Goal: Task Accomplishment & Management: Complete application form

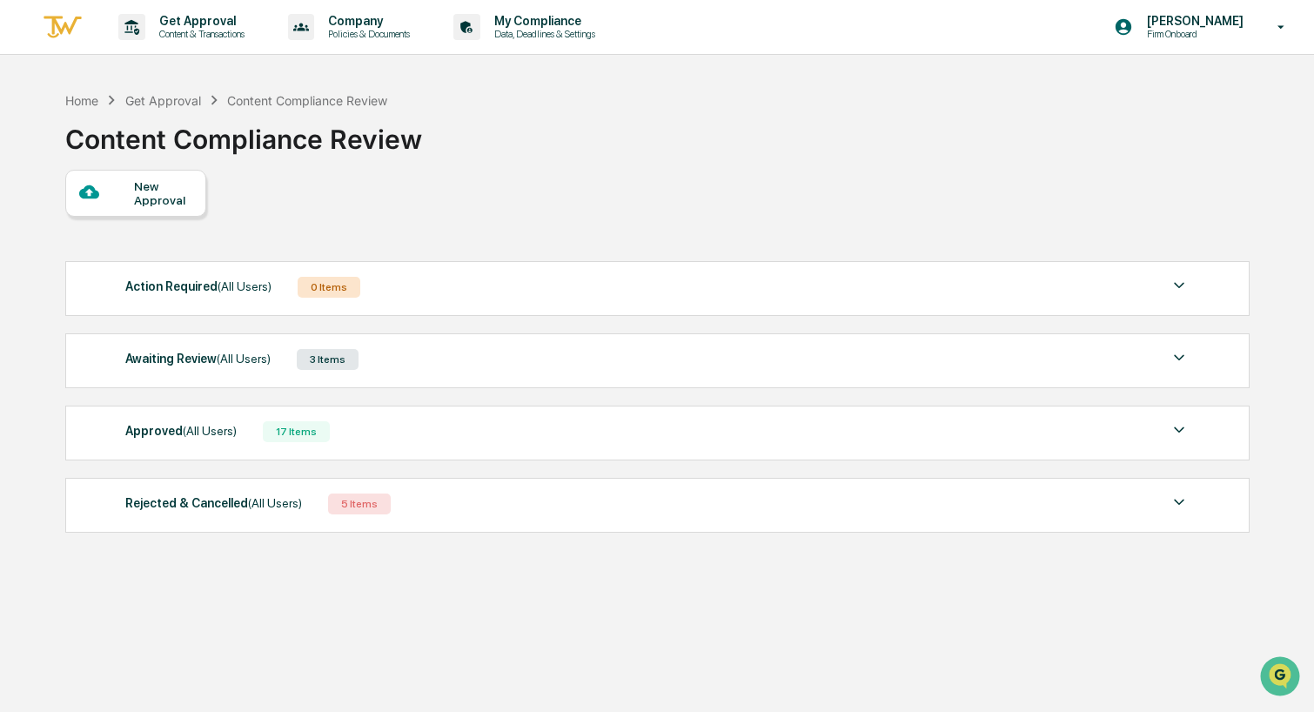
click at [142, 206] on div "New Approval" at bounding box center [163, 193] width 58 height 28
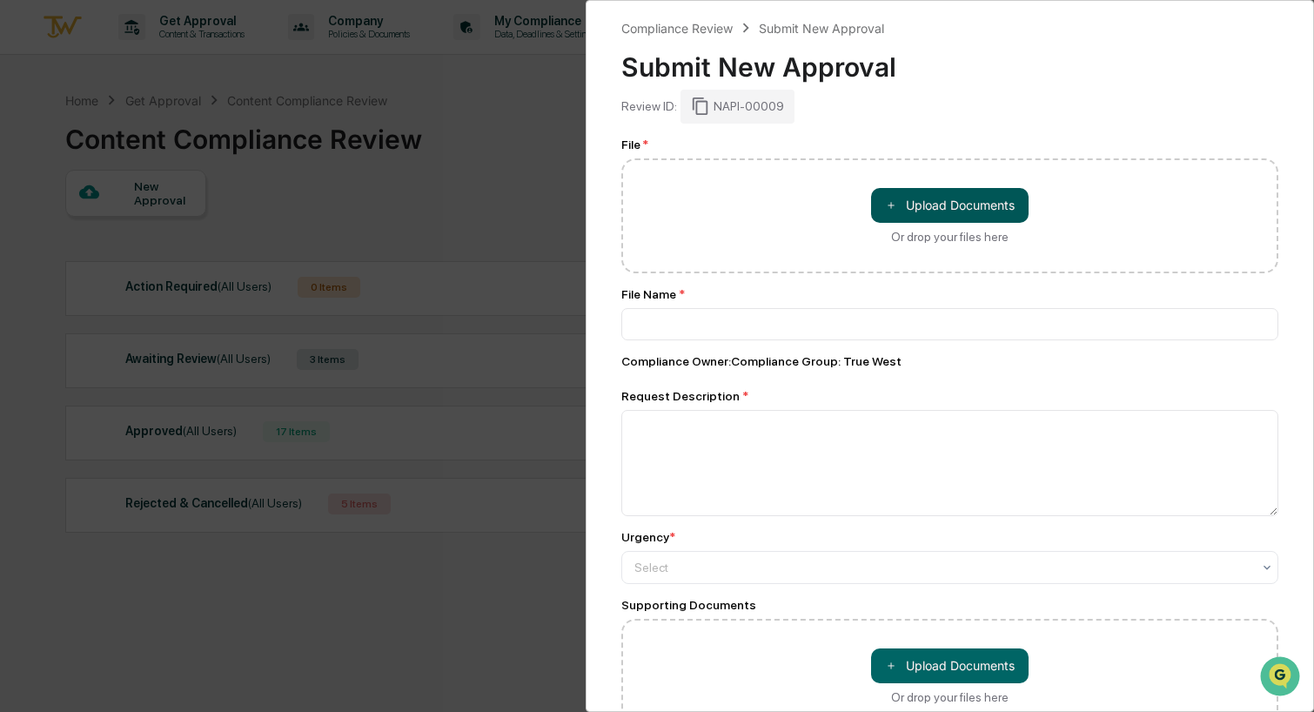
click at [956, 197] on button "＋ Upload Documents" at bounding box center [950, 205] width 158 height 35
type input "**********"
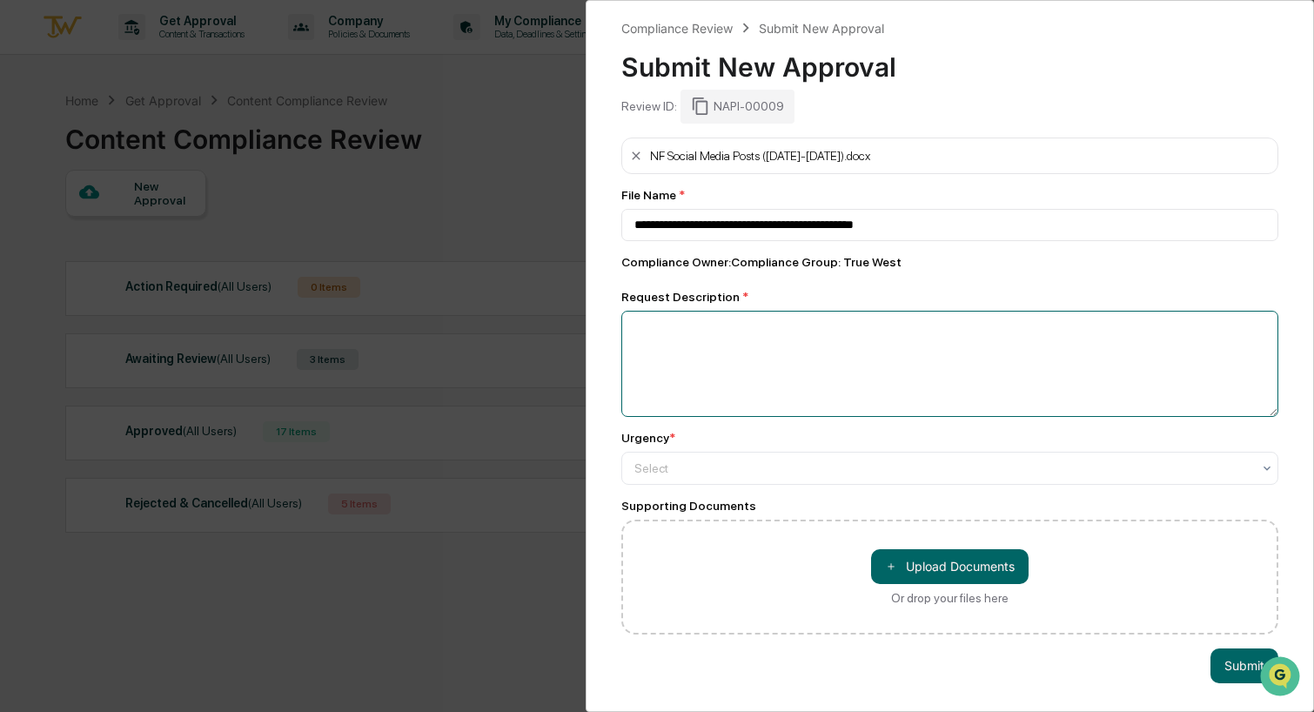
click at [736, 321] on textarea at bounding box center [949, 364] width 657 height 106
type textarea "**********"
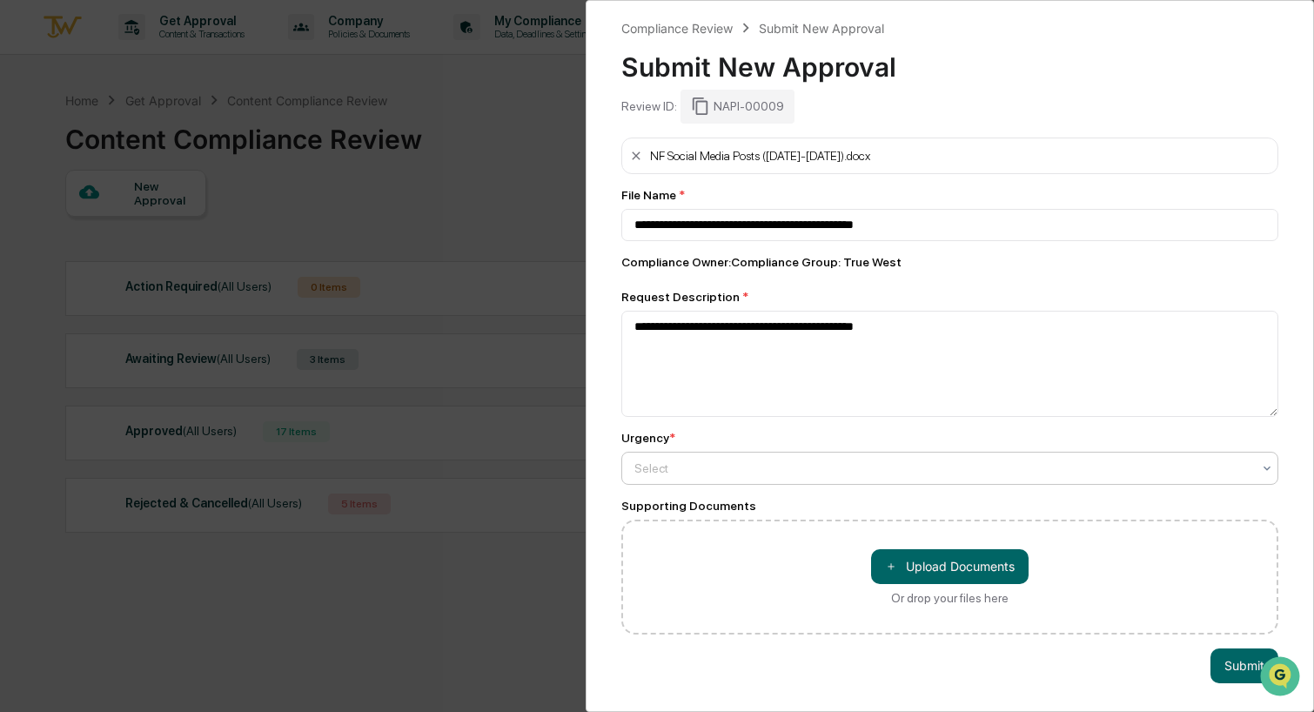
click at [709, 465] on div at bounding box center [942, 468] width 617 height 17
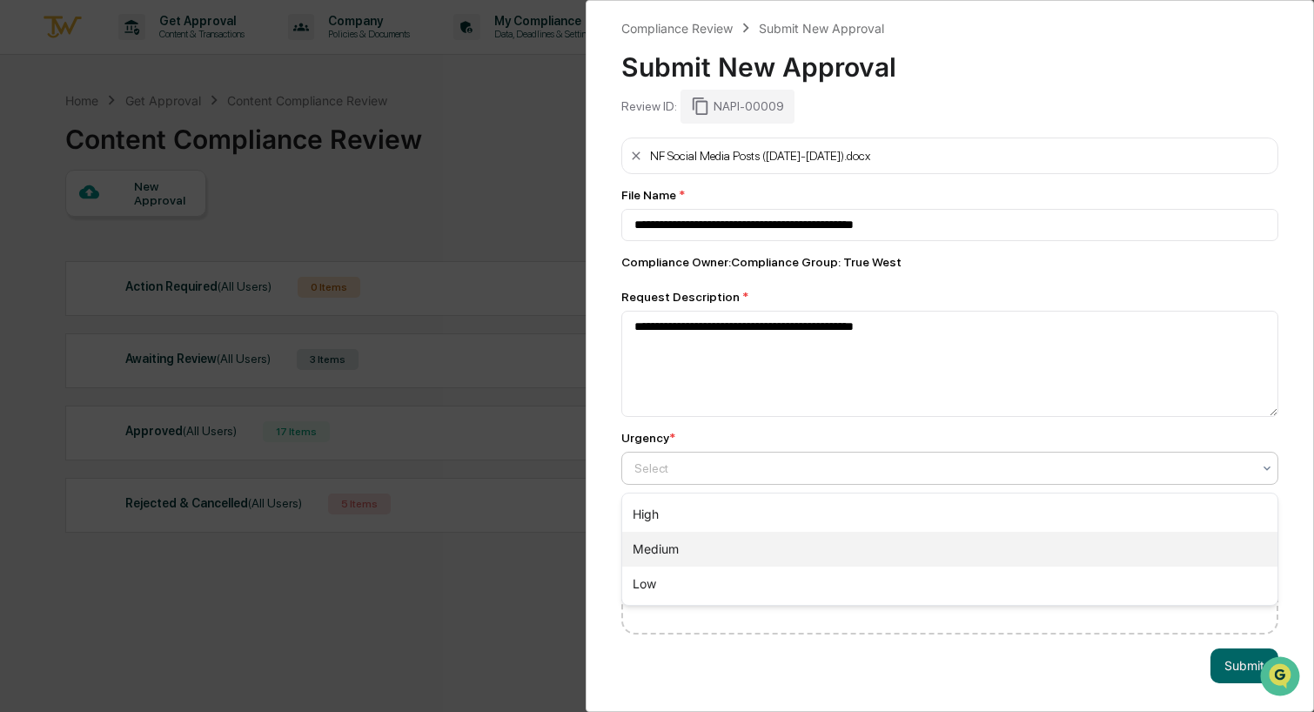
click at [665, 540] on div "Medium" at bounding box center [949, 549] width 655 height 35
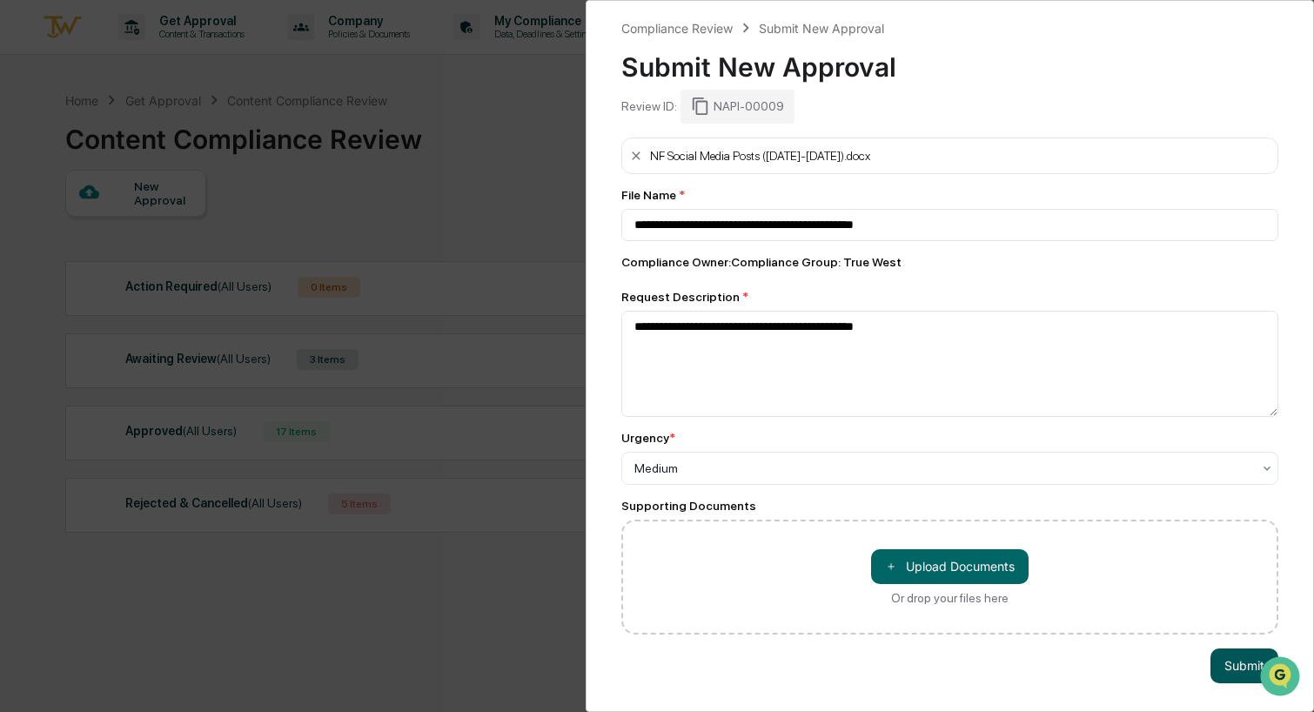
click at [1234, 672] on button "Submit" at bounding box center [1245, 665] width 68 height 35
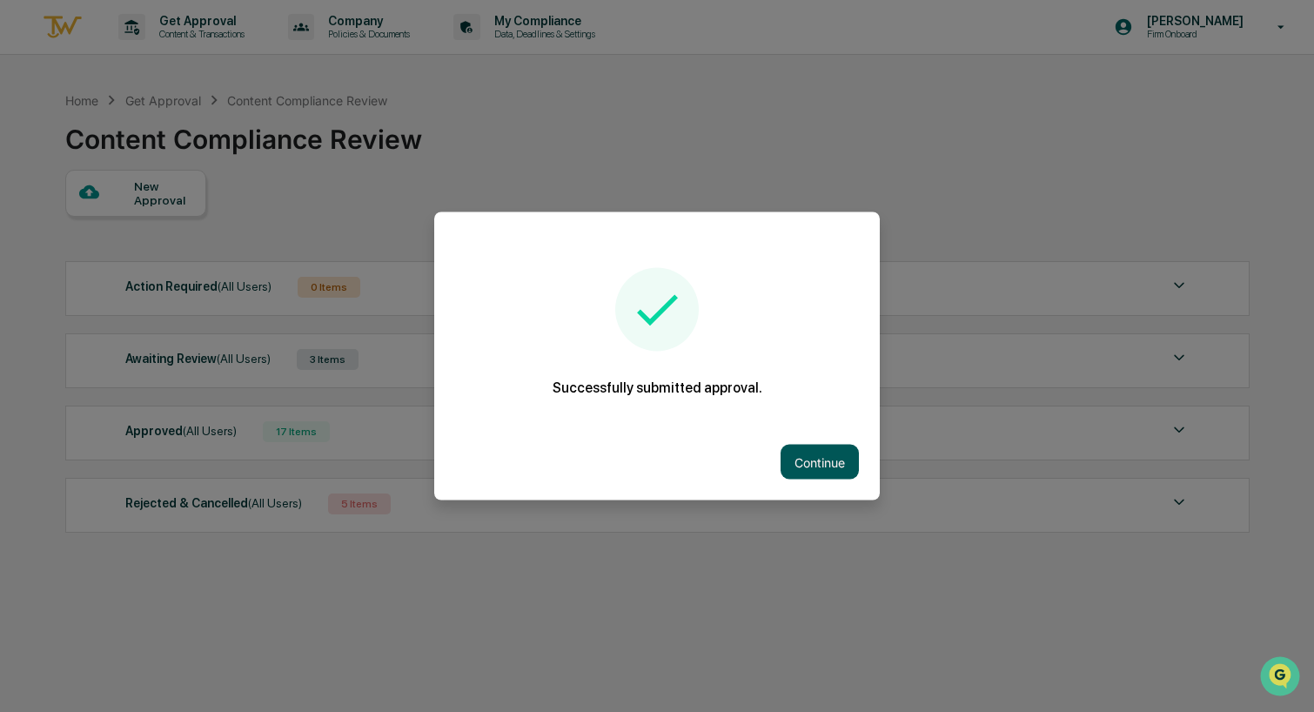
click at [815, 458] on button "Continue" at bounding box center [820, 462] width 78 height 35
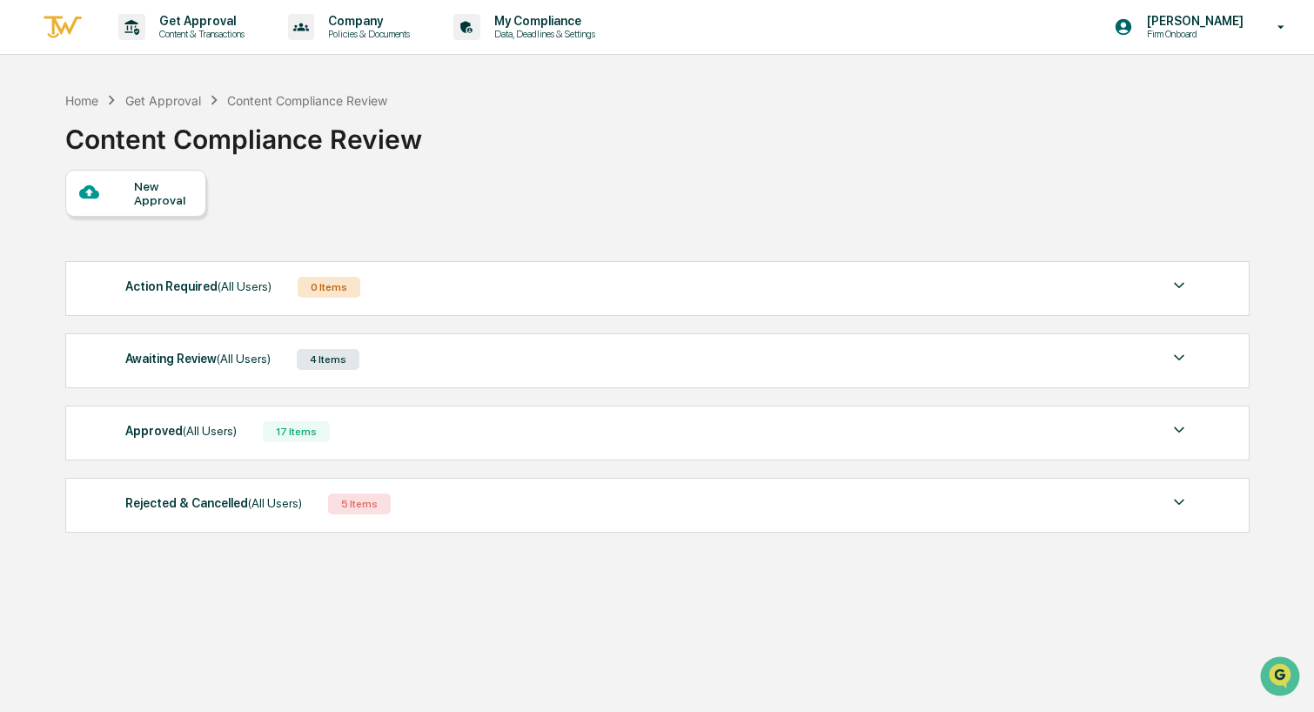
click at [159, 188] on div "New Approval" at bounding box center [163, 193] width 58 height 28
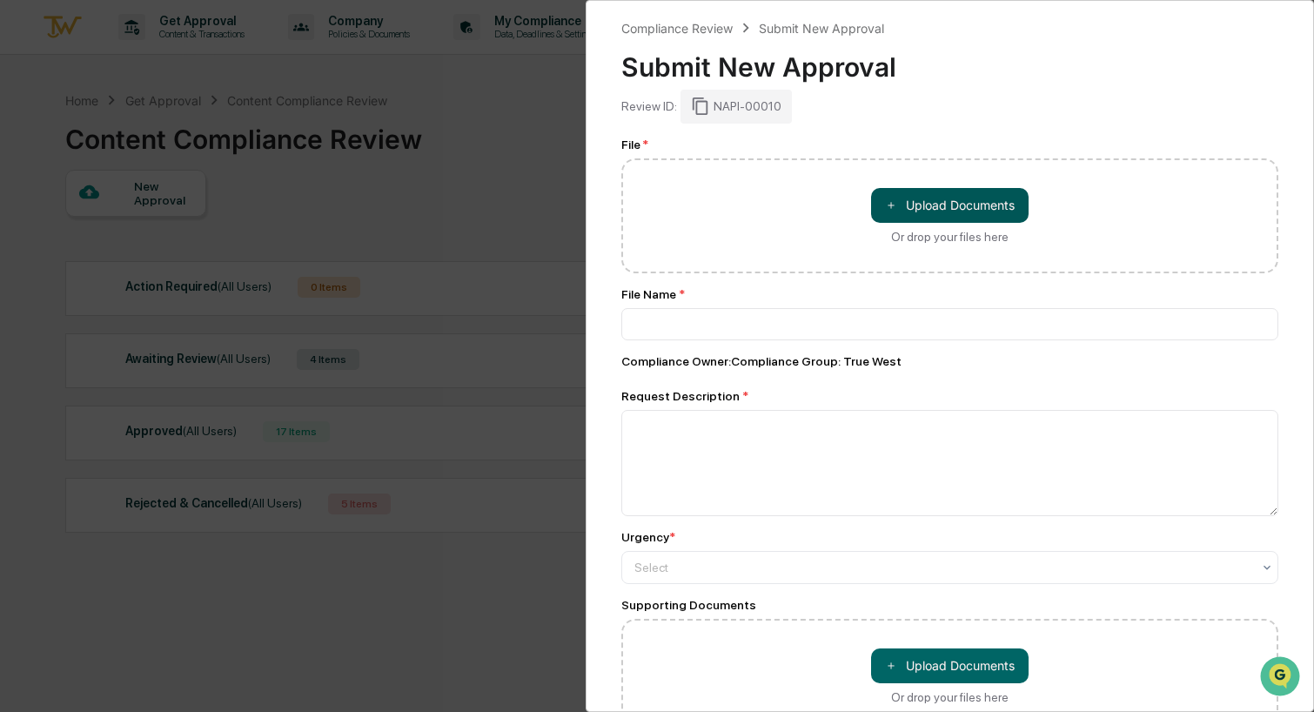
click at [967, 204] on button "＋ Upload Documents" at bounding box center [950, 205] width 158 height 35
type input "**********"
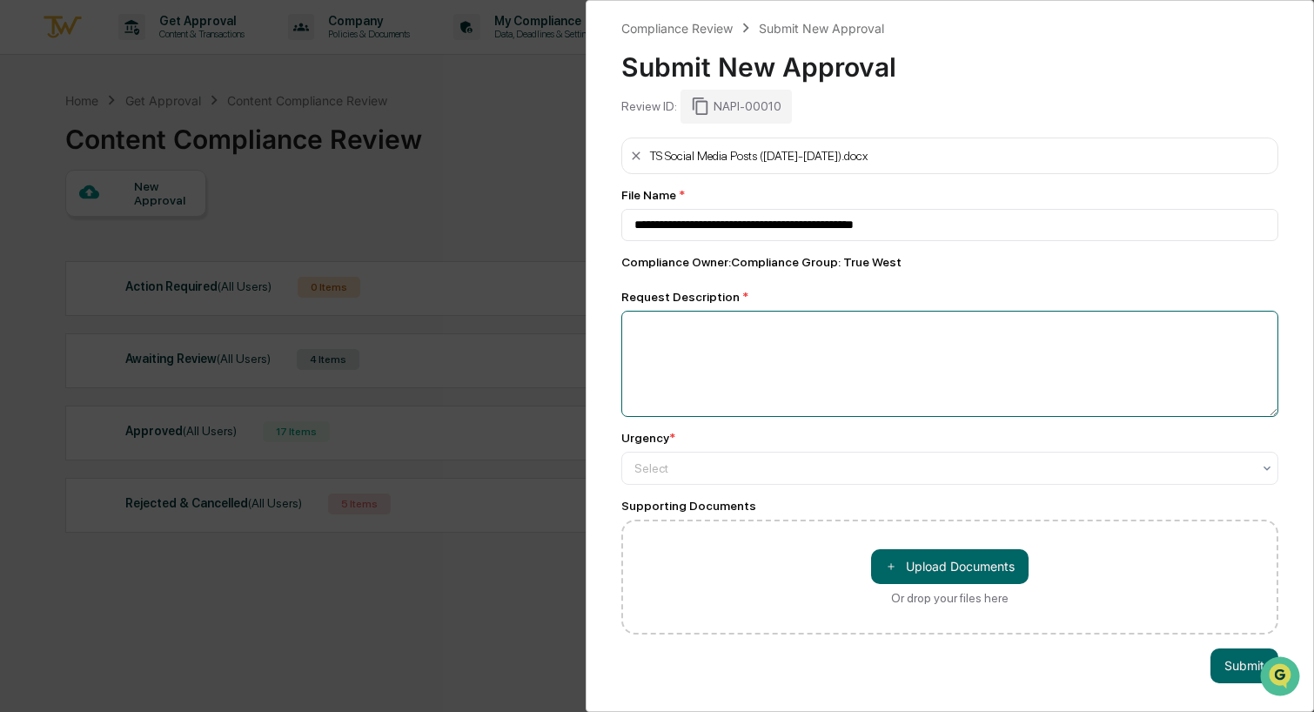
click at [713, 327] on textarea at bounding box center [949, 364] width 657 height 106
type textarea "**********"
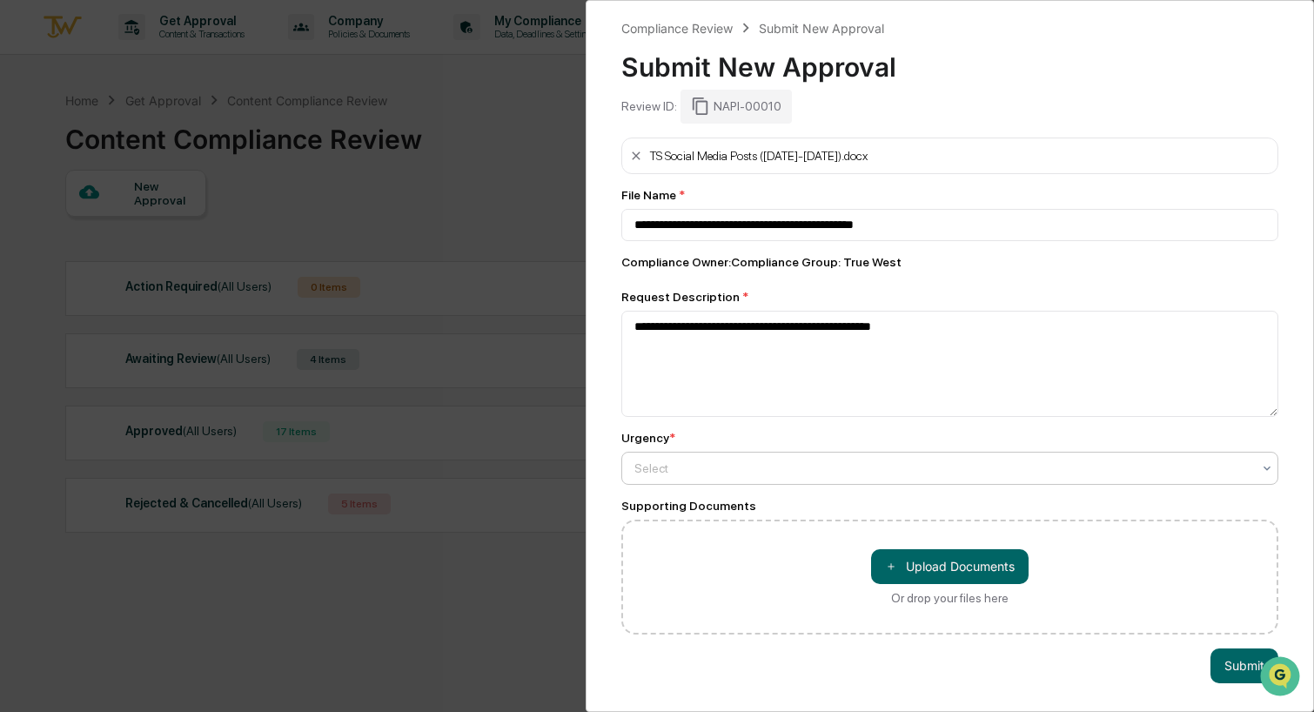
click at [817, 475] on div at bounding box center [942, 468] width 617 height 17
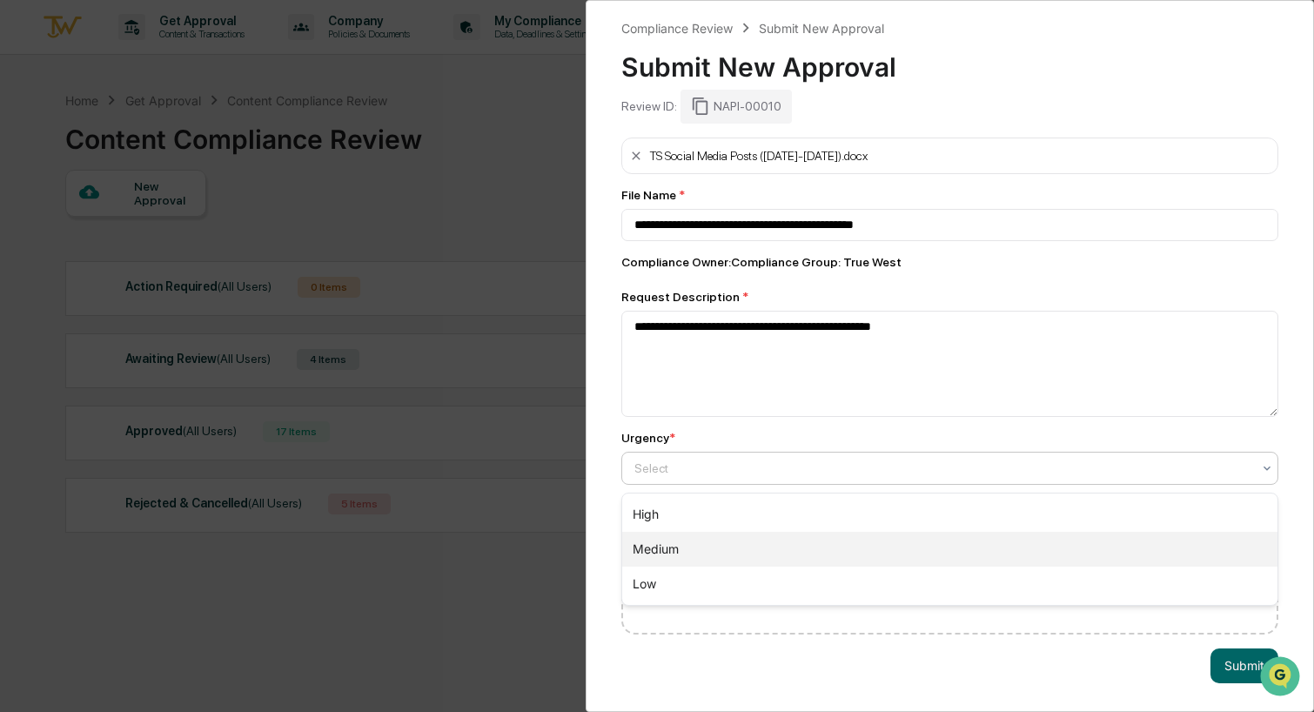
click at [697, 544] on div "Medium" at bounding box center [949, 549] width 655 height 35
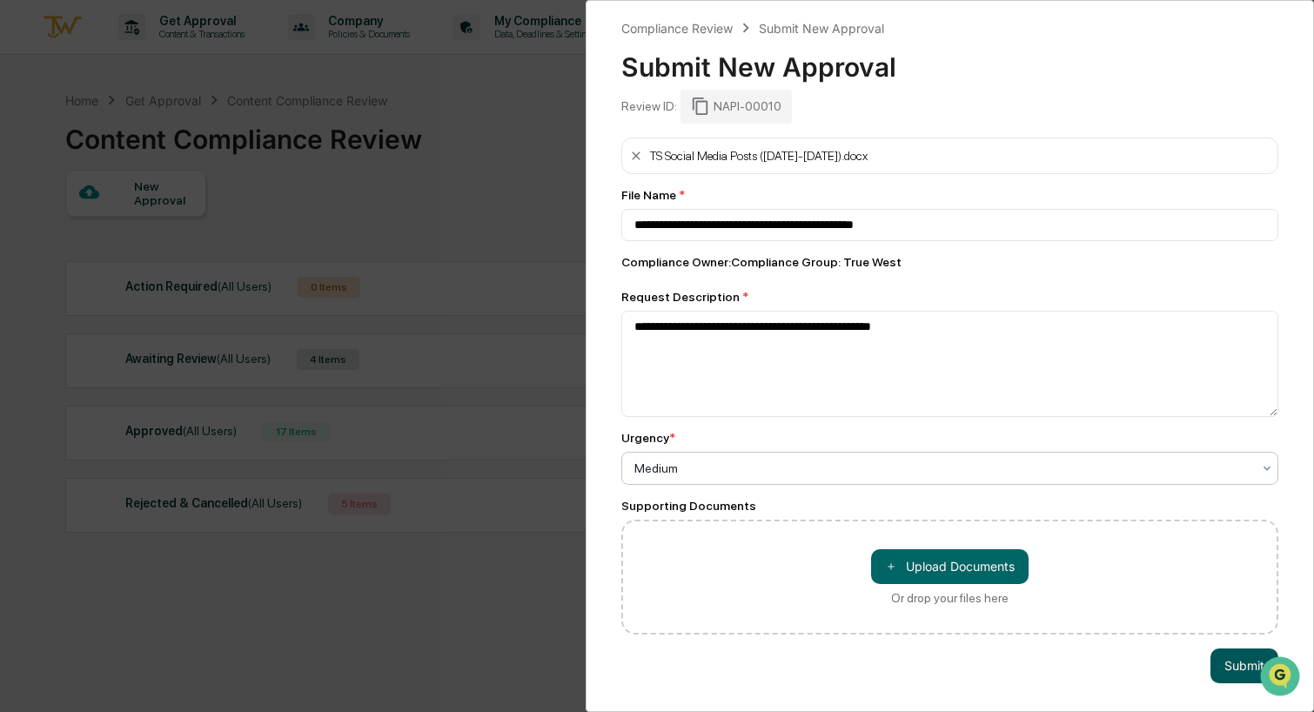
click at [1235, 663] on button "Submit" at bounding box center [1245, 665] width 68 height 35
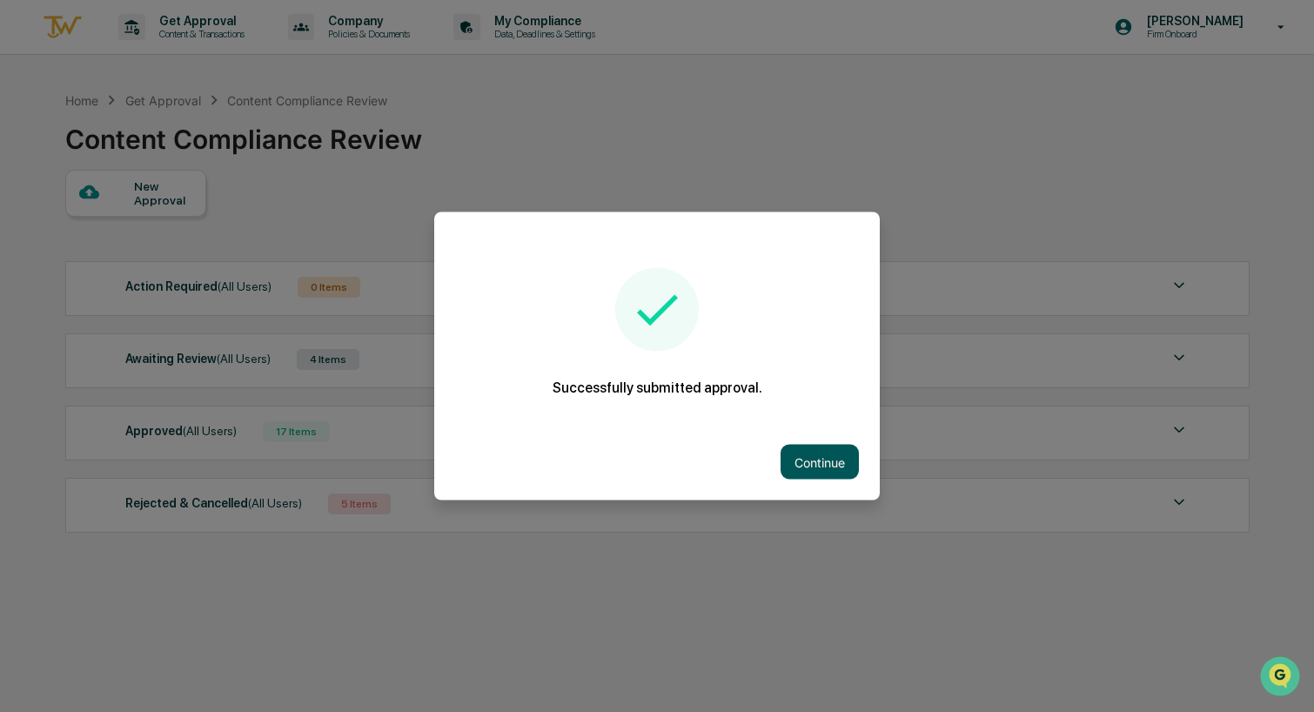
click at [845, 465] on button "Continue" at bounding box center [820, 462] width 78 height 35
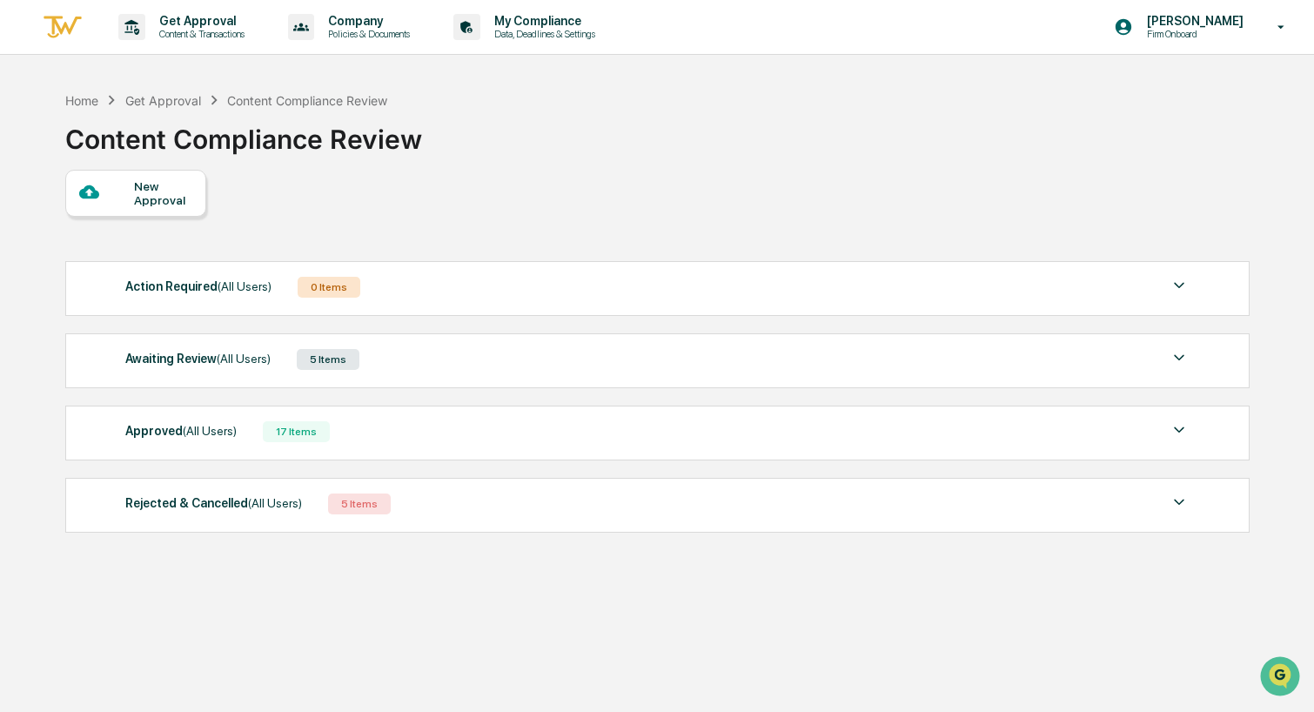
click at [164, 186] on div "New Approval" at bounding box center [163, 193] width 58 height 28
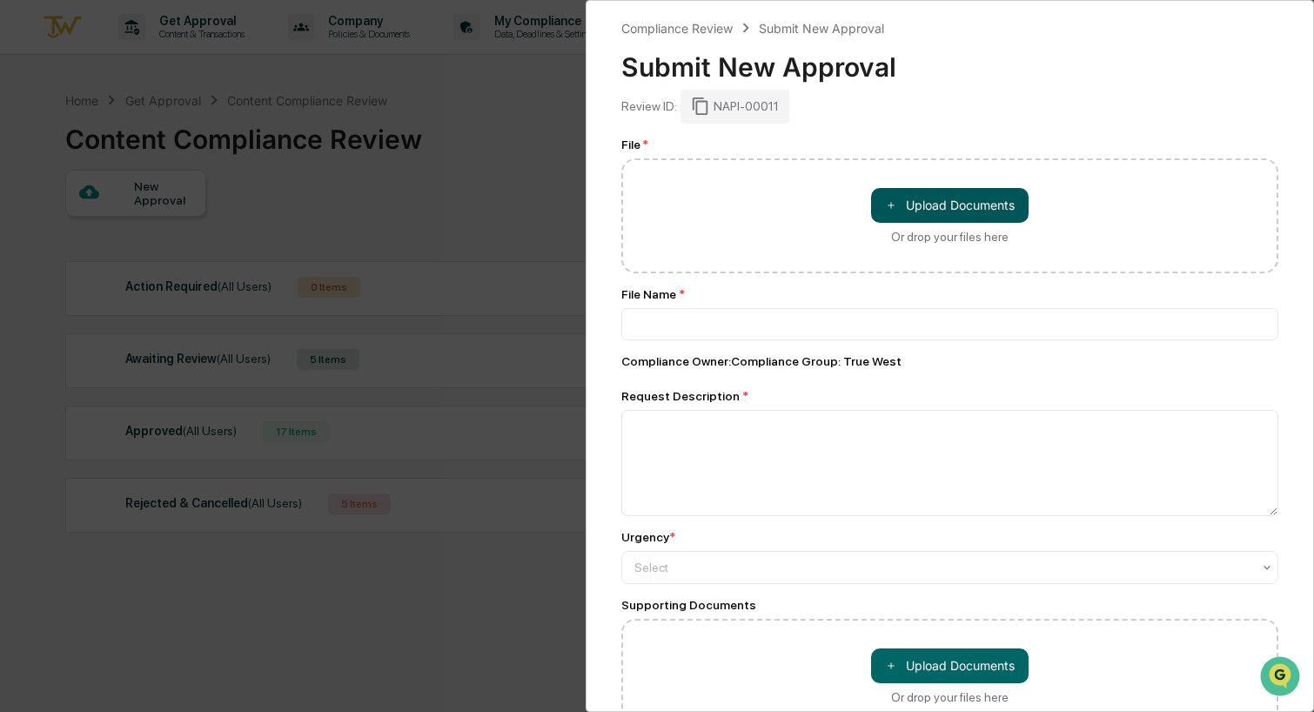
click at [936, 203] on button "＋ Upload Documents" at bounding box center [950, 205] width 158 height 35
type input "**********"
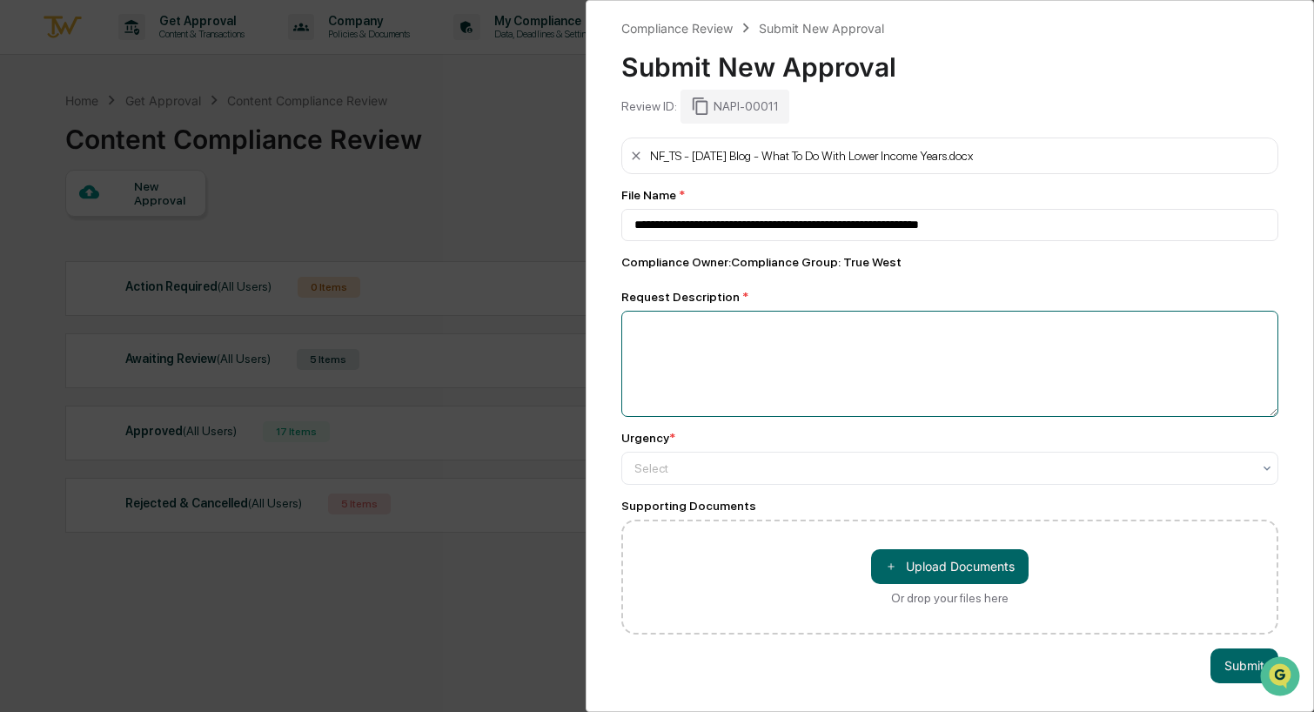
click at [675, 332] on textarea at bounding box center [949, 364] width 657 height 106
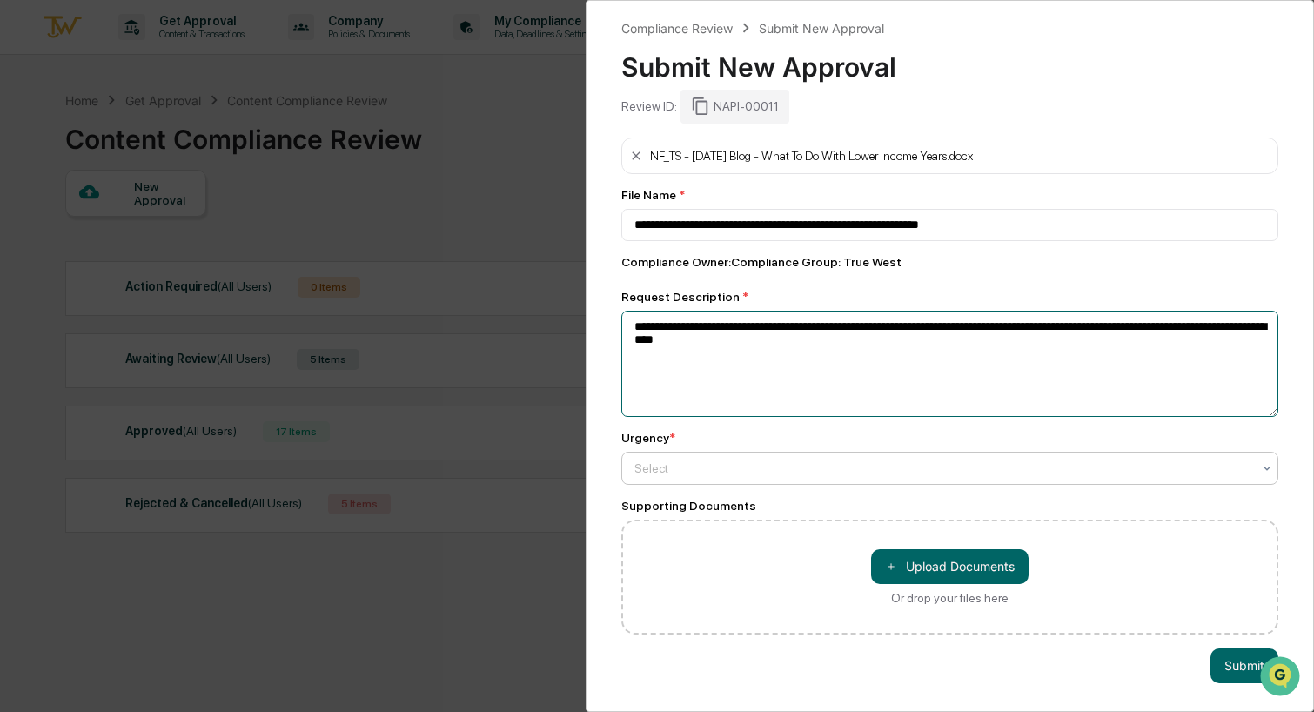
type textarea "**********"
click at [964, 464] on div at bounding box center [942, 468] width 617 height 17
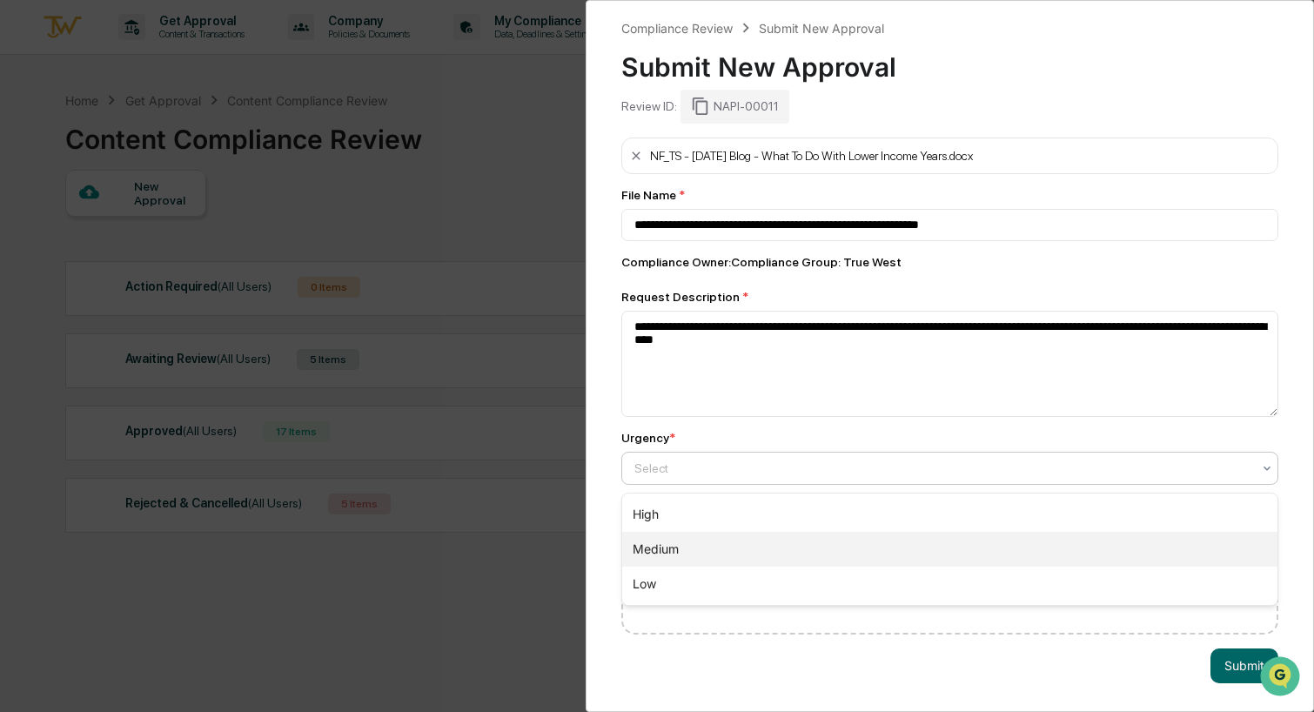
click at [712, 545] on div "Medium" at bounding box center [949, 549] width 655 height 35
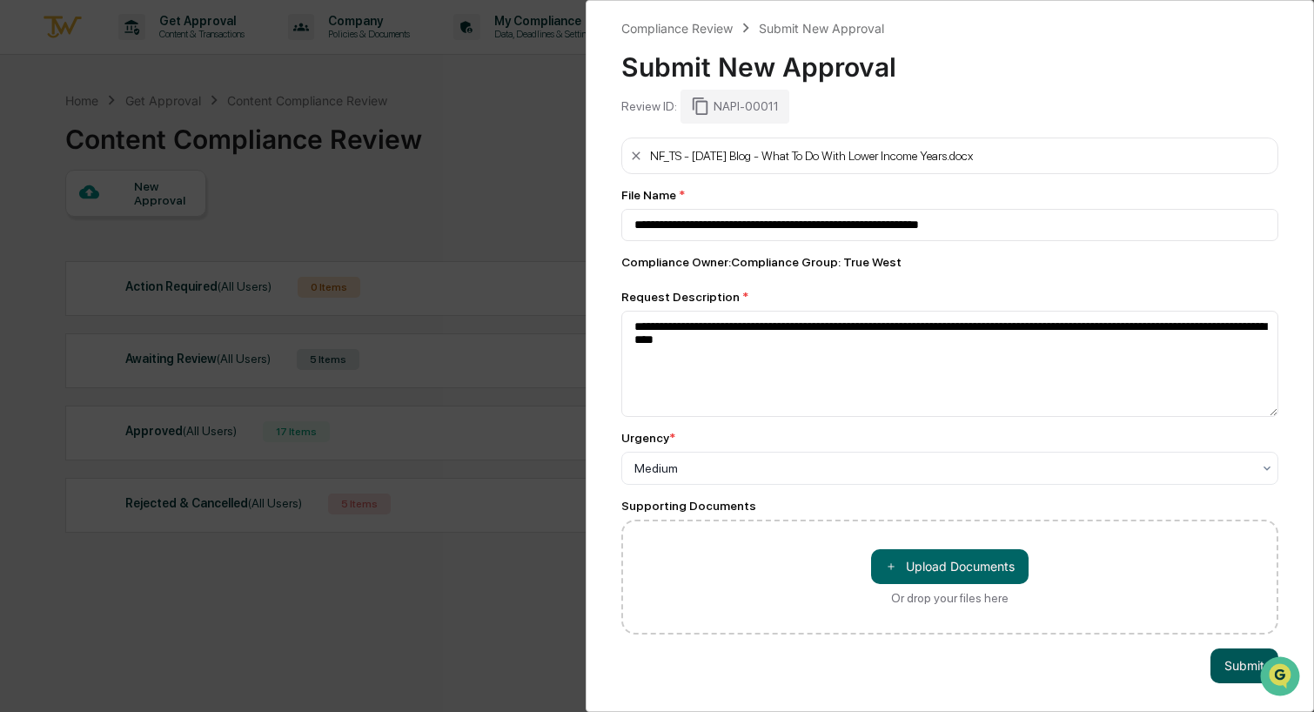
click at [1233, 668] on button "Submit" at bounding box center [1245, 665] width 68 height 35
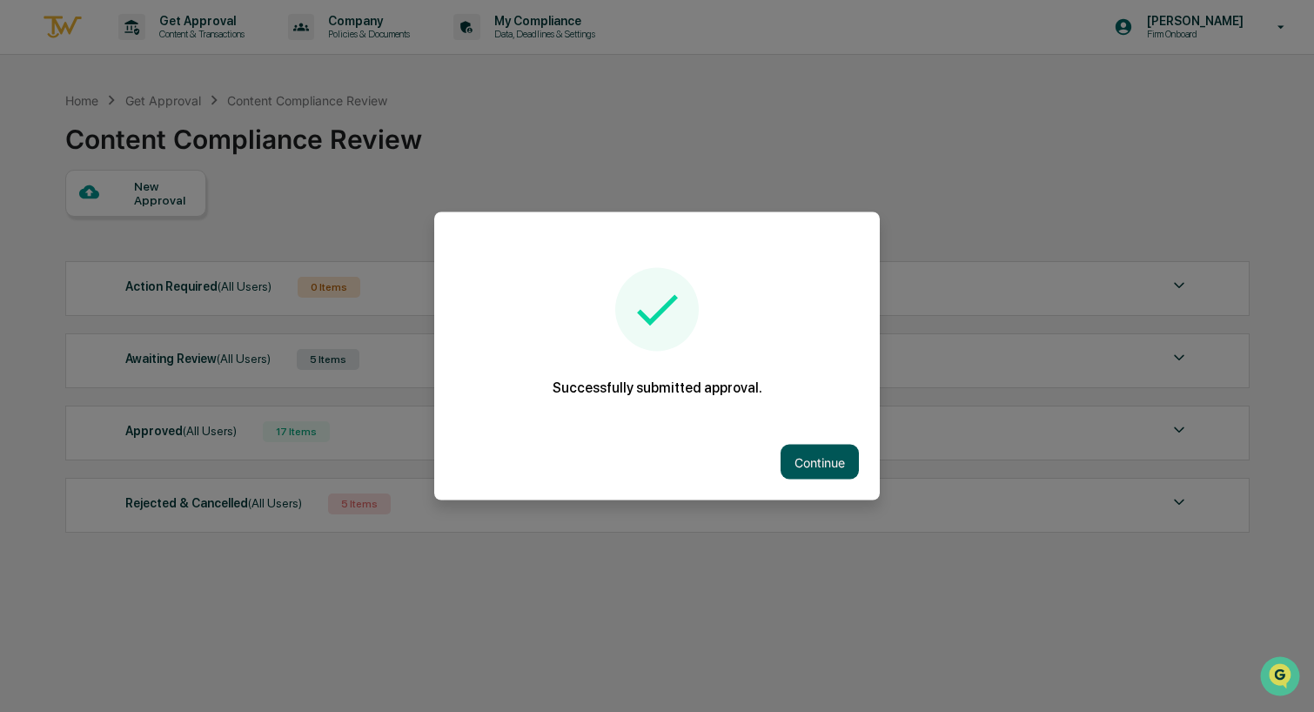
click at [795, 454] on button "Continue" at bounding box center [820, 462] width 78 height 35
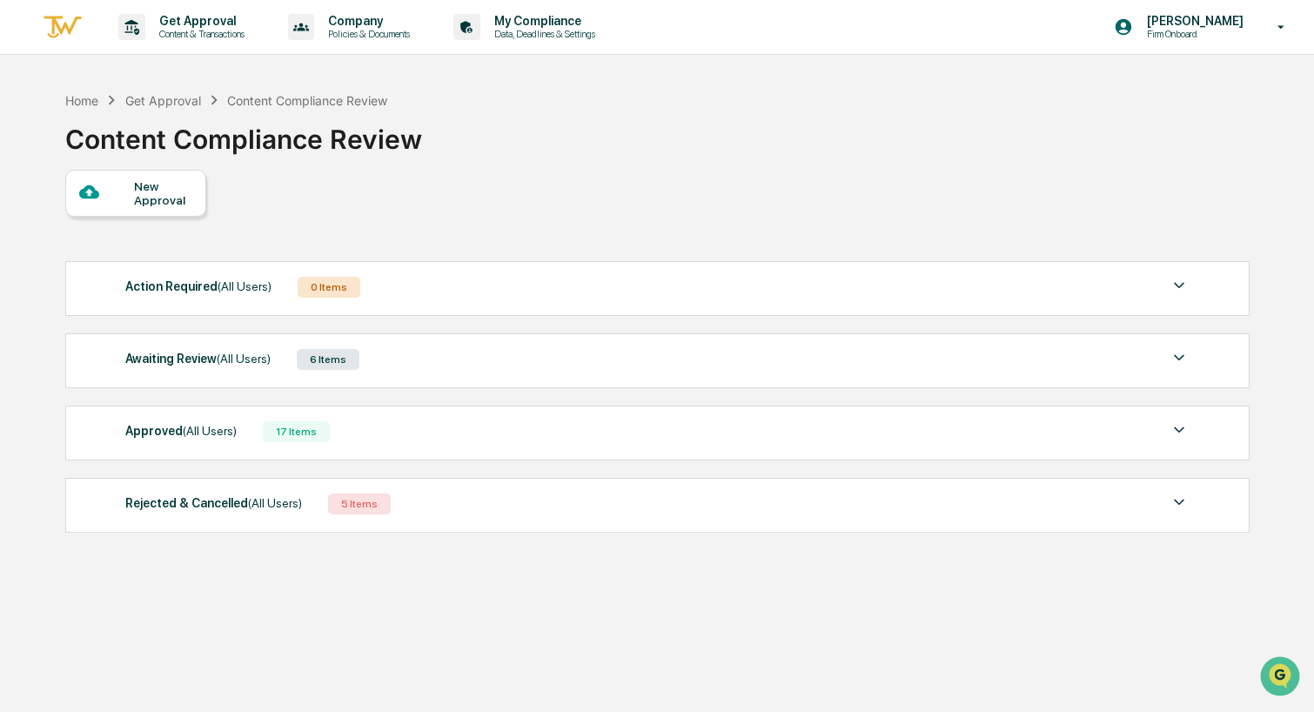
click at [162, 191] on div "New Approval" at bounding box center [163, 193] width 58 height 28
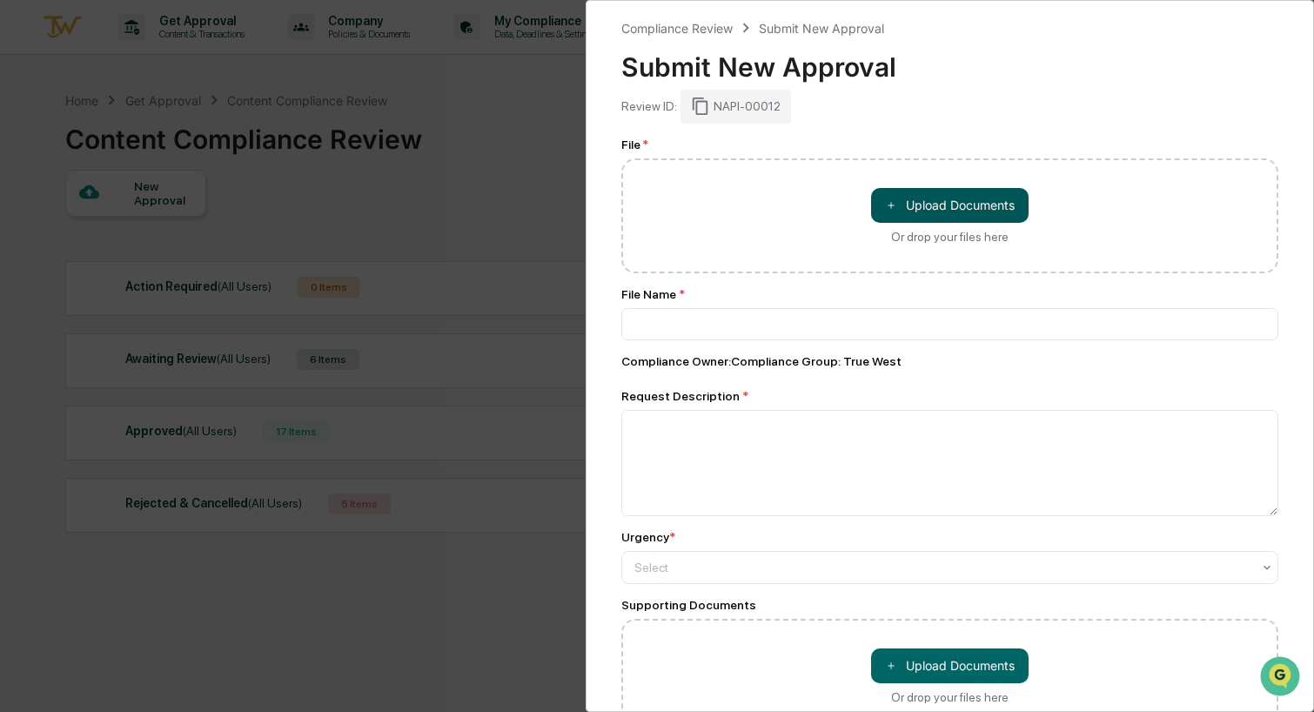
click at [985, 198] on button "＋ Upload Documents" at bounding box center [950, 205] width 158 height 35
type input "**********"
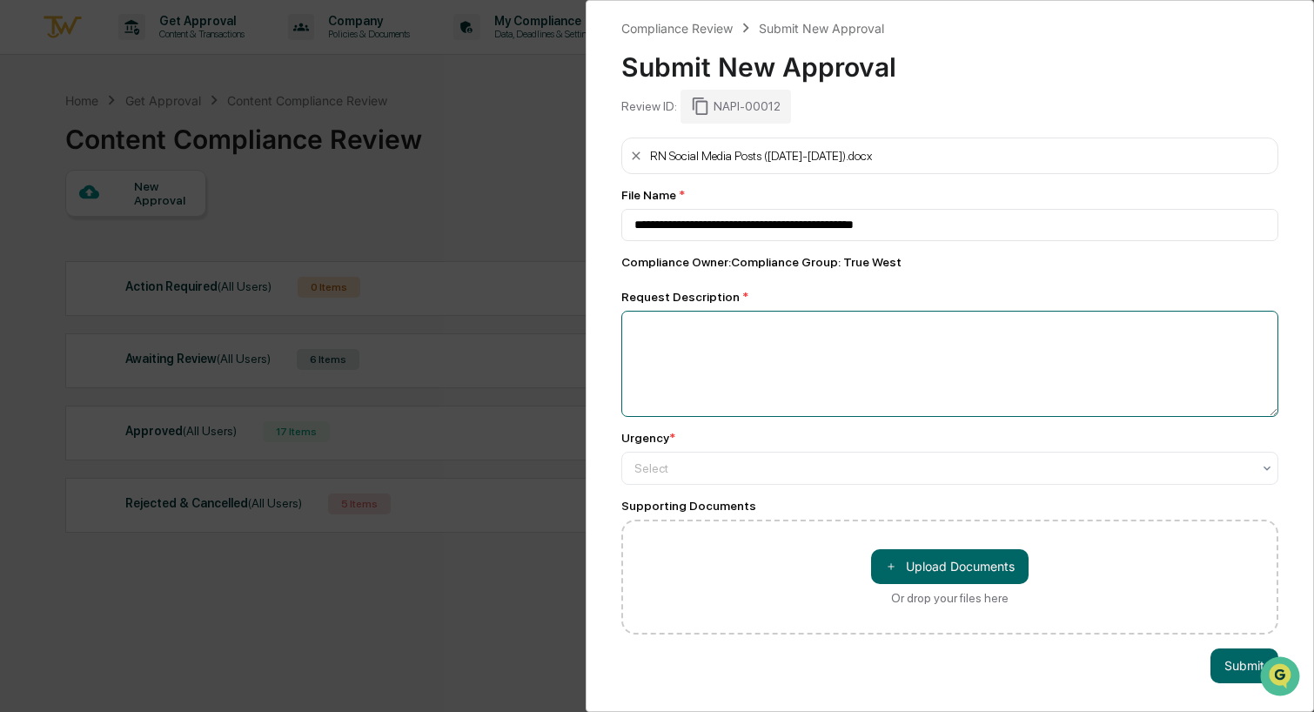
click at [674, 332] on textarea at bounding box center [949, 364] width 657 height 106
type textarea "**********"
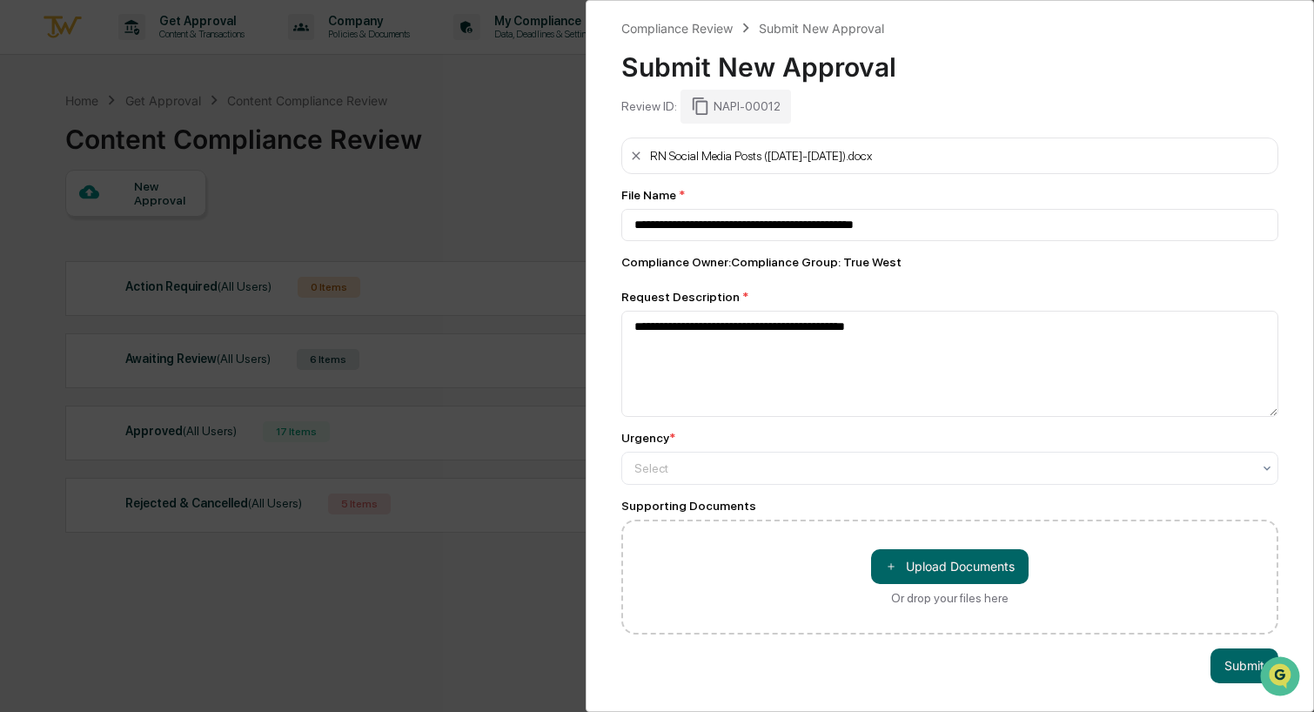
drag, startPoint x: 826, startPoint y: 480, endPoint x: 786, endPoint y: 490, distance: 41.2
click at [826, 477] on div at bounding box center [942, 468] width 617 height 17
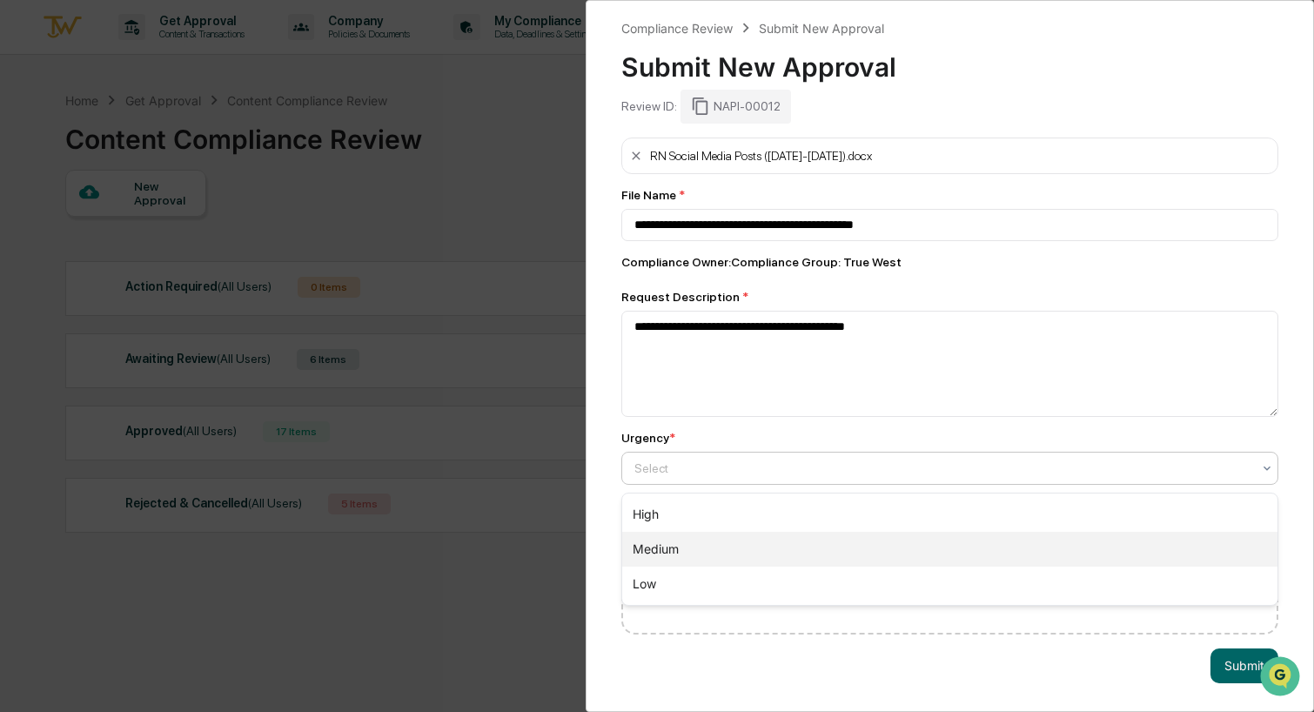
drag, startPoint x: 692, startPoint y: 541, endPoint x: 794, endPoint y: 564, distance: 104.3
click at [692, 541] on div "Medium" at bounding box center [949, 549] width 655 height 35
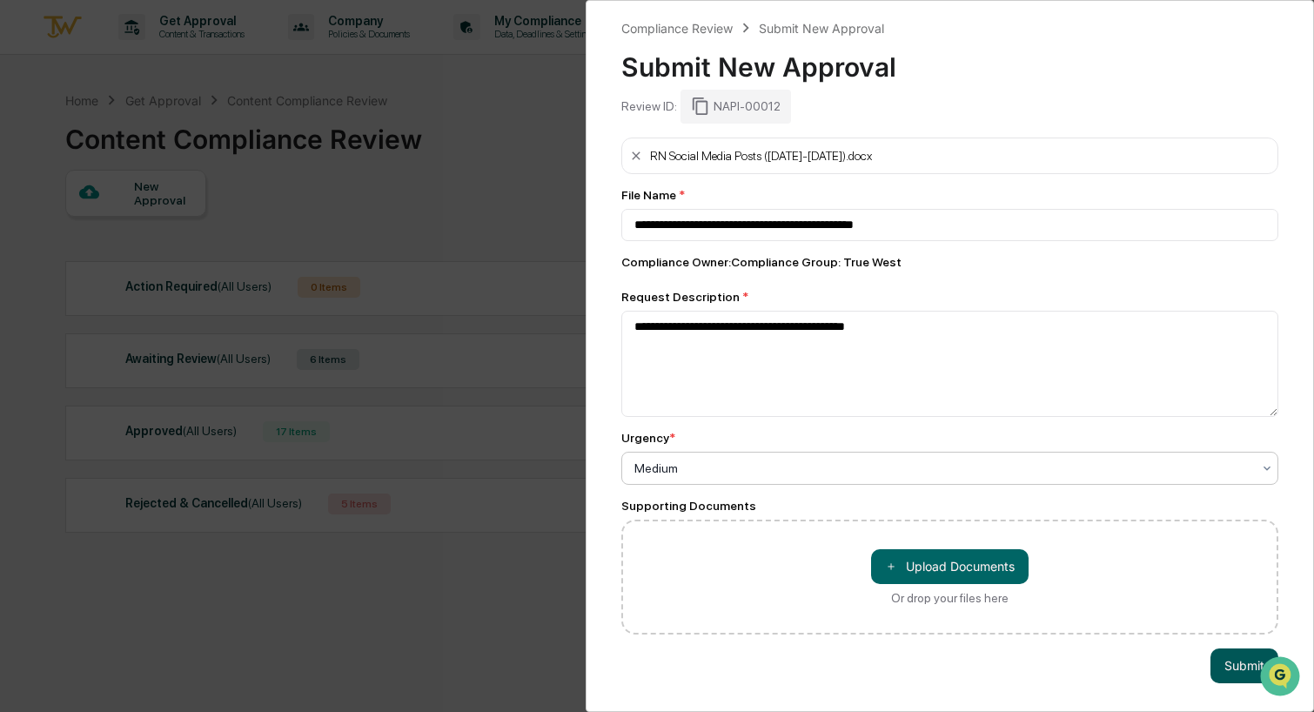
click at [1228, 668] on button "Submit" at bounding box center [1245, 665] width 68 height 35
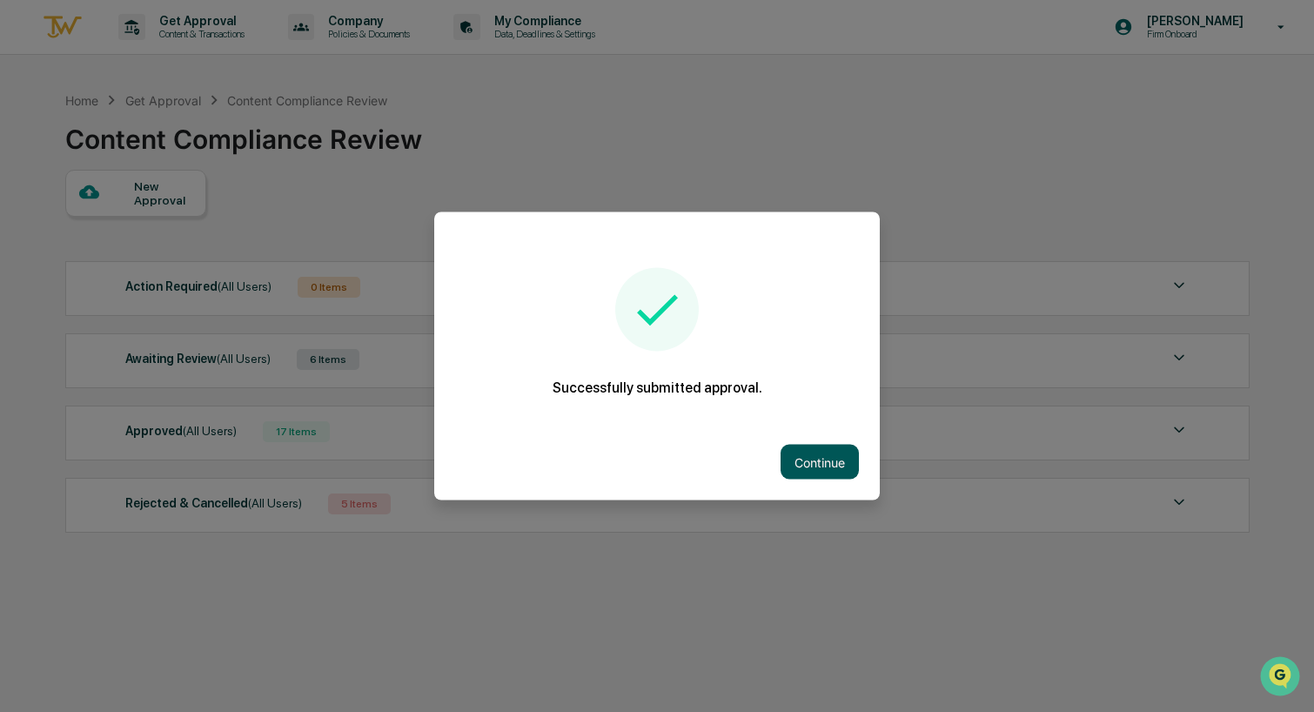
click at [823, 460] on button "Continue" at bounding box center [820, 462] width 78 height 35
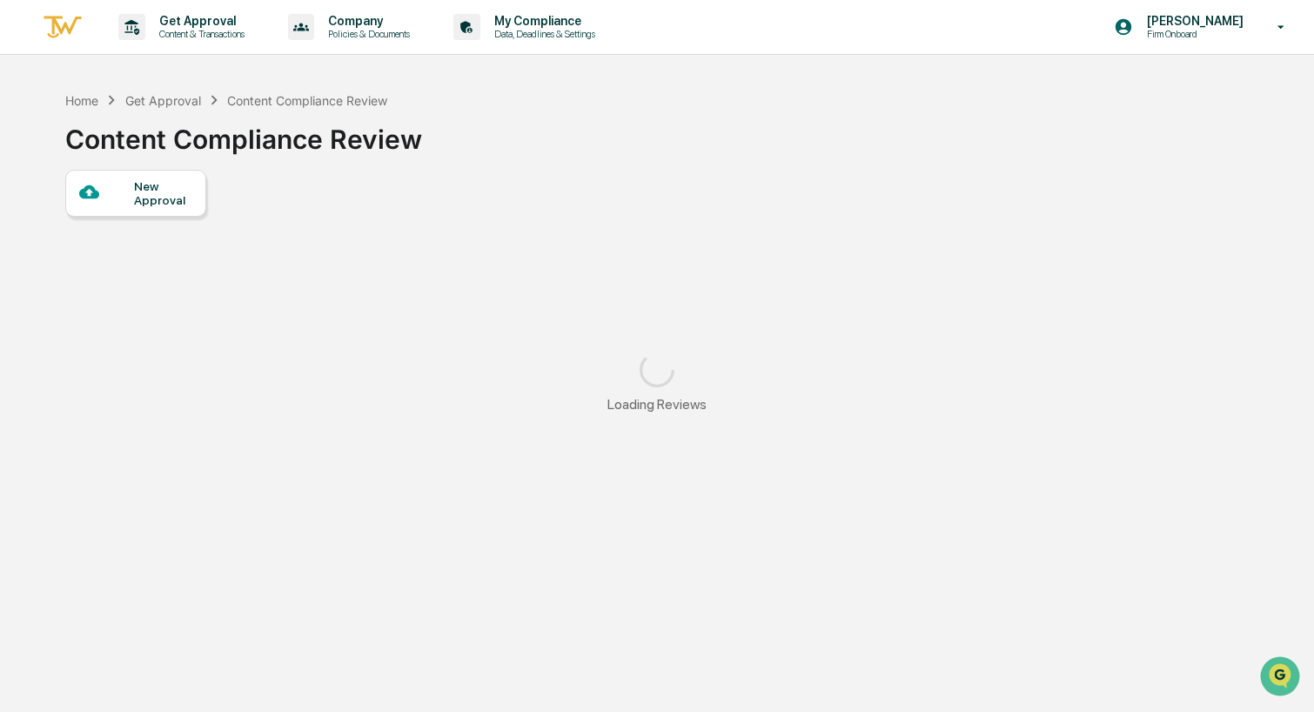
click at [164, 193] on div "New Approval" at bounding box center [163, 193] width 58 height 28
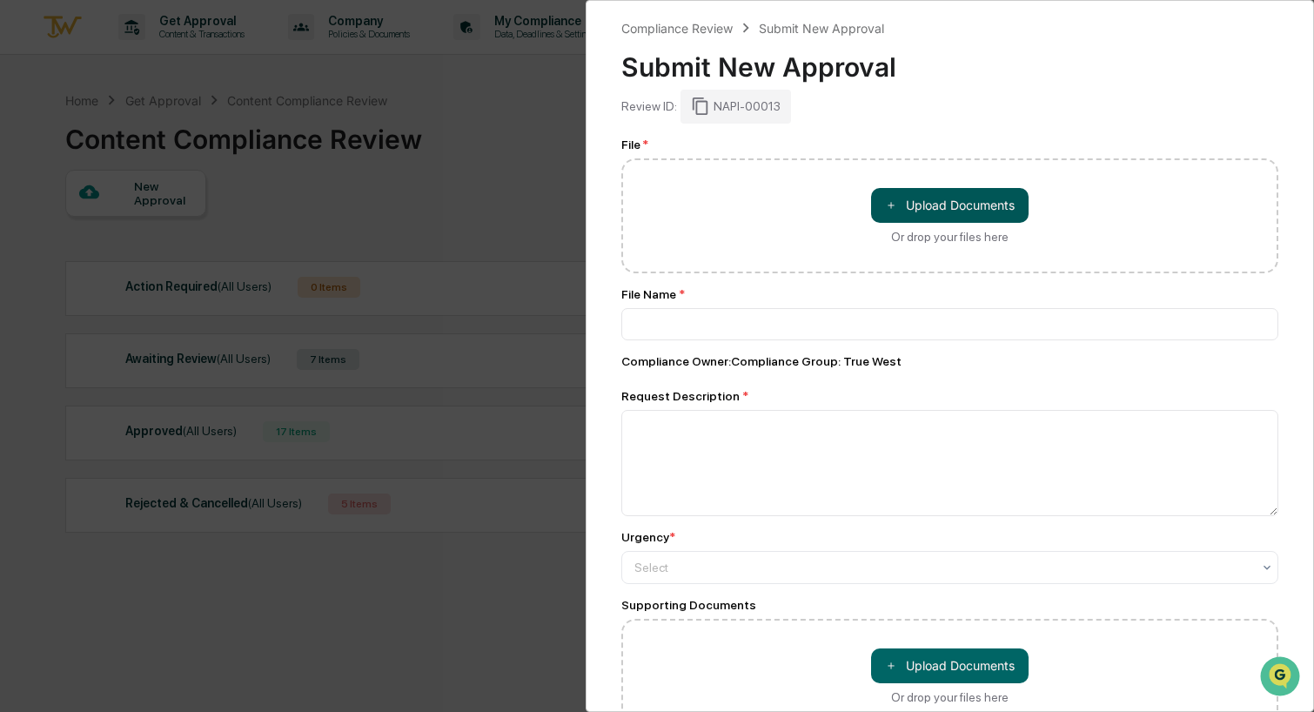
click at [936, 209] on button "＋ Upload Documents" at bounding box center [950, 205] width 158 height 35
type input "**********"
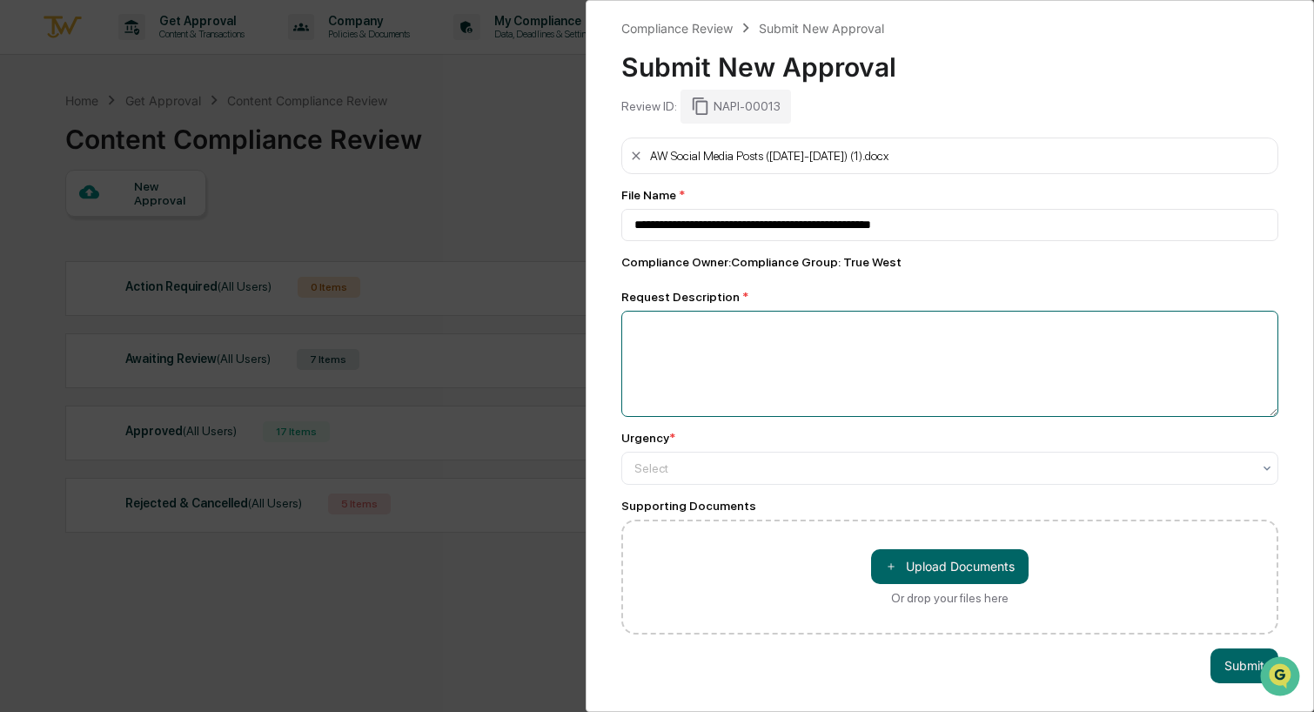
click at [687, 326] on textarea at bounding box center [949, 364] width 657 height 106
type textarea "**********"
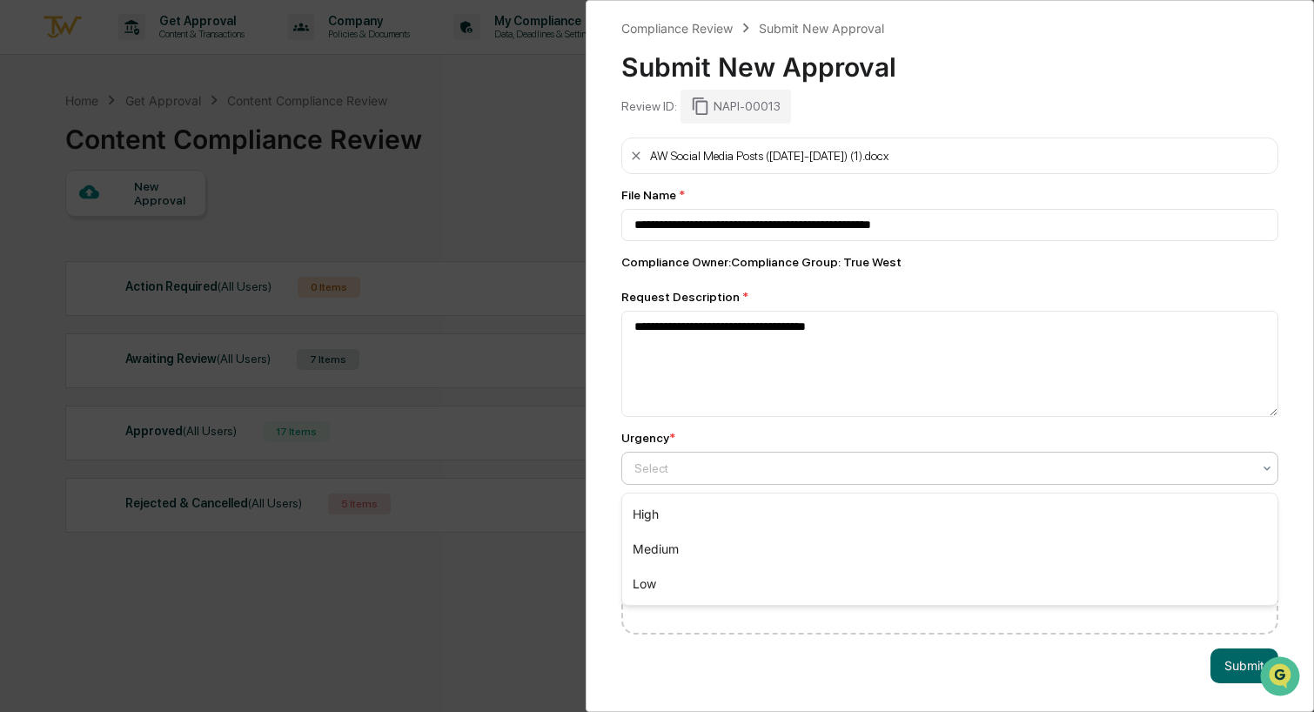
click at [685, 467] on div at bounding box center [942, 468] width 617 height 17
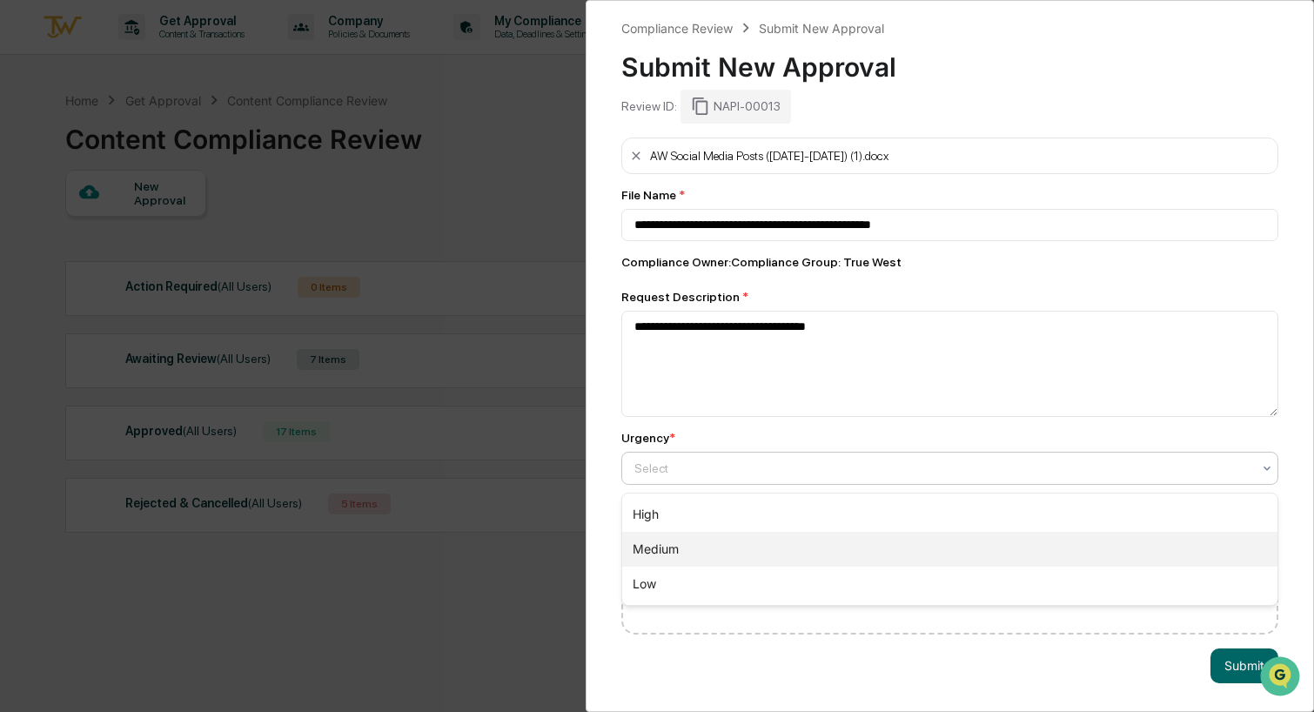
click at [661, 545] on div "Medium" at bounding box center [949, 549] width 655 height 35
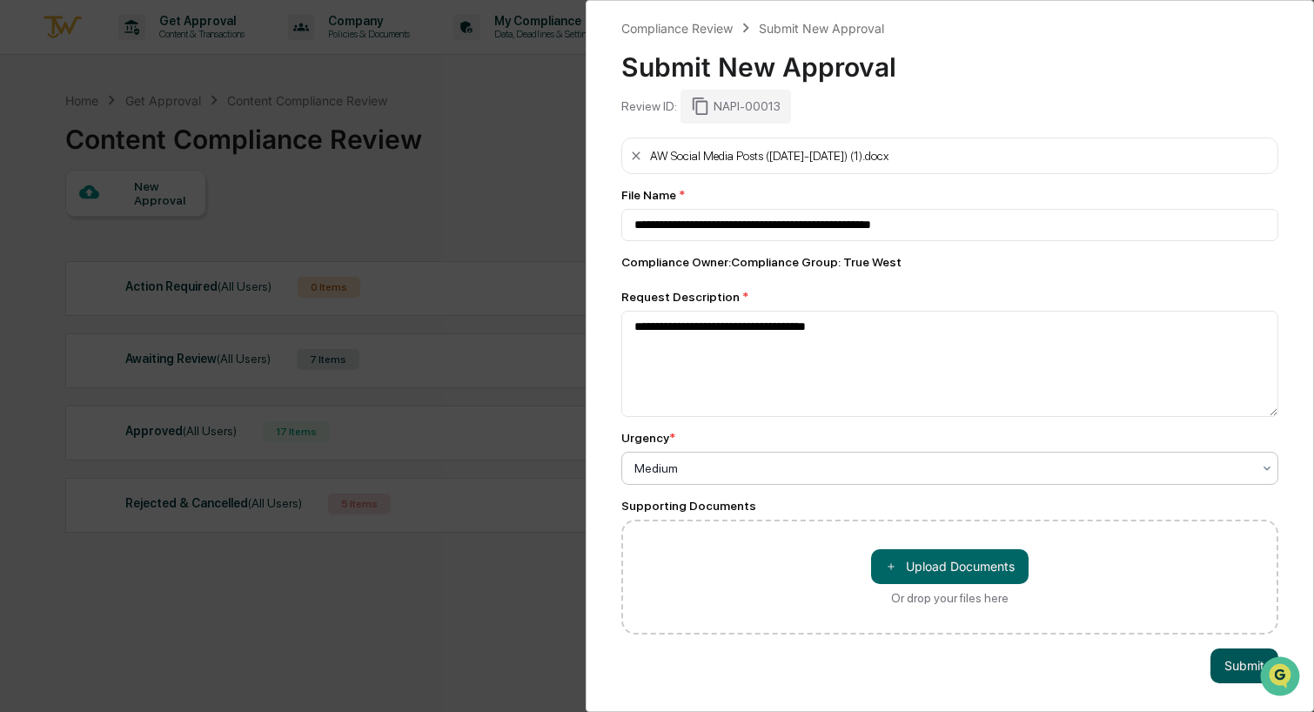
click at [1237, 669] on button "Submit" at bounding box center [1245, 665] width 68 height 35
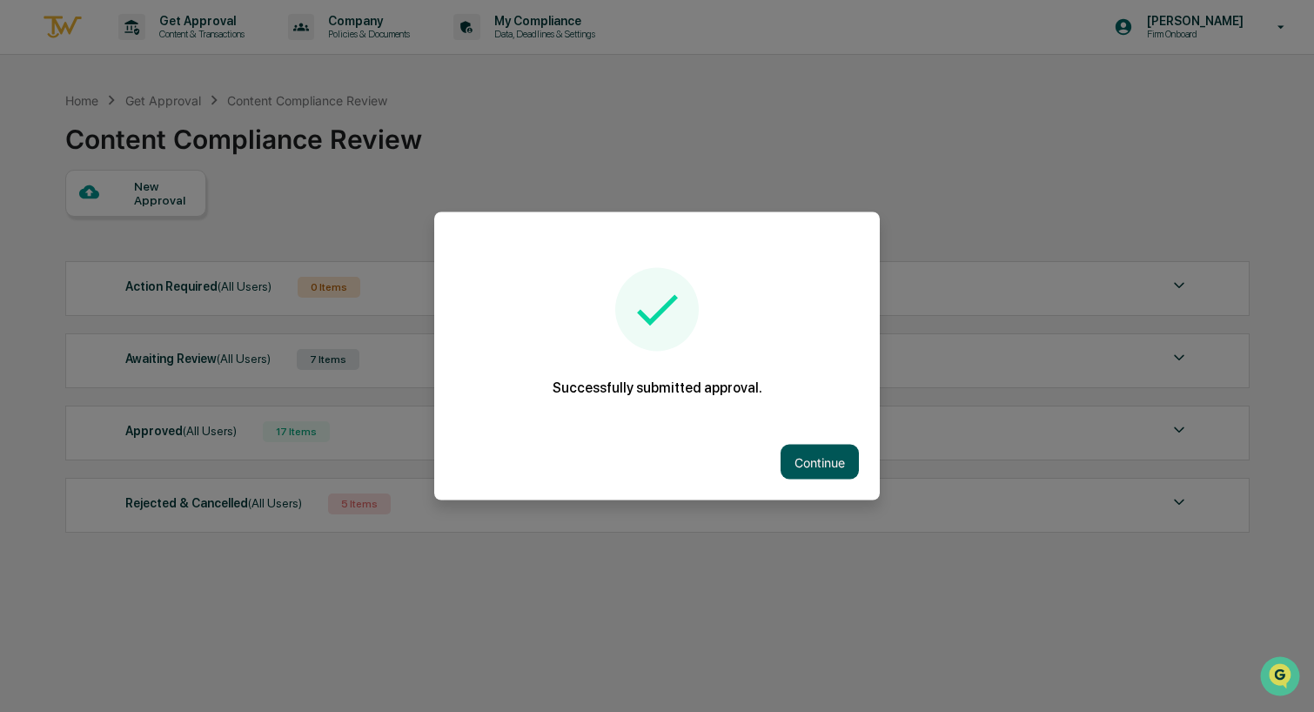
click at [807, 464] on button "Continue" at bounding box center [820, 462] width 78 height 35
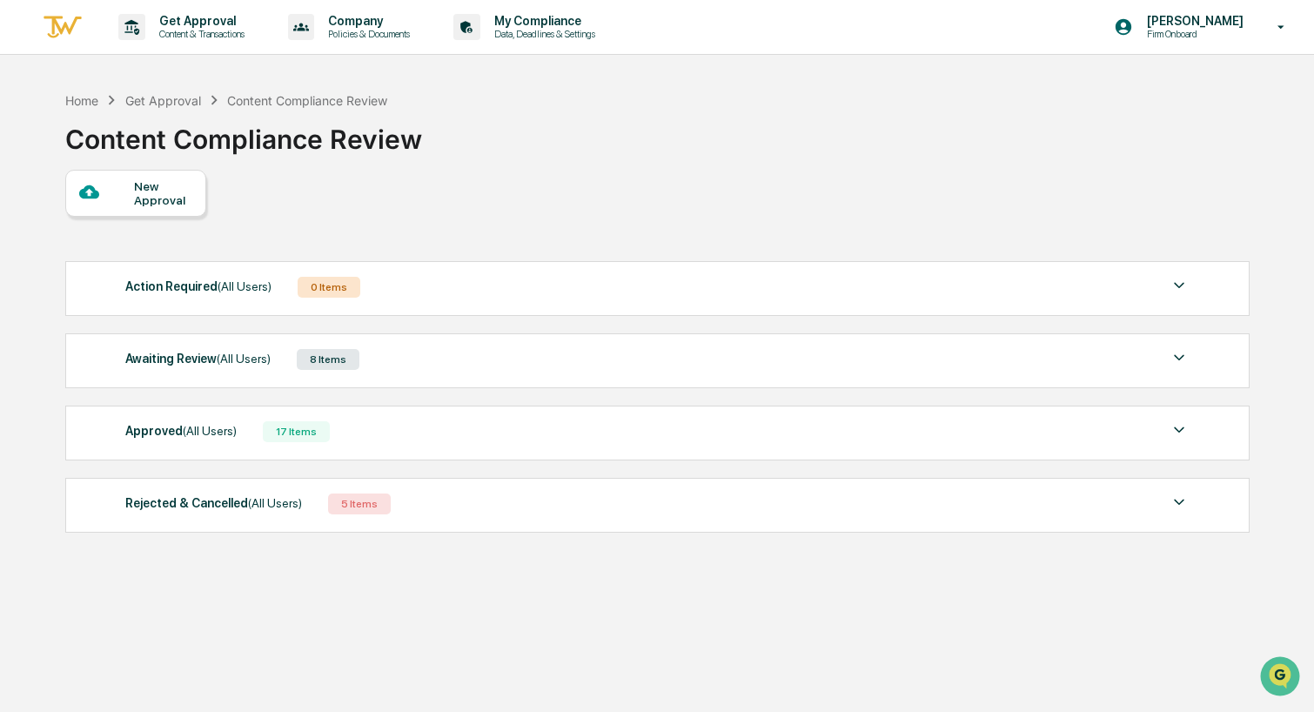
click at [146, 191] on div "New Approval" at bounding box center [163, 193] width 58 height 28
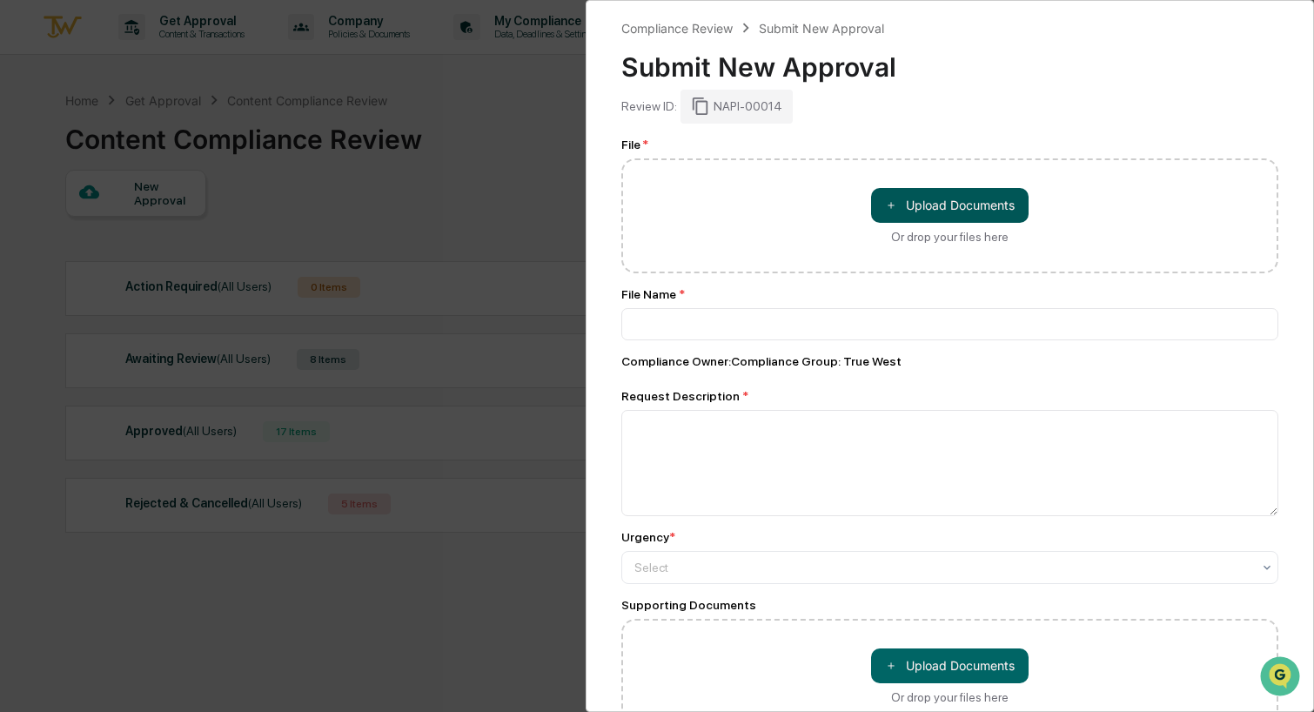
click at [954, 205] on button "＋ Upload Documents" at bounding box center [950, 205] width 158 height 35
click at [977, 190] on button "＋ Upload Documents" at bounding box center [950, 205] width 158 height 35
type input "**********"
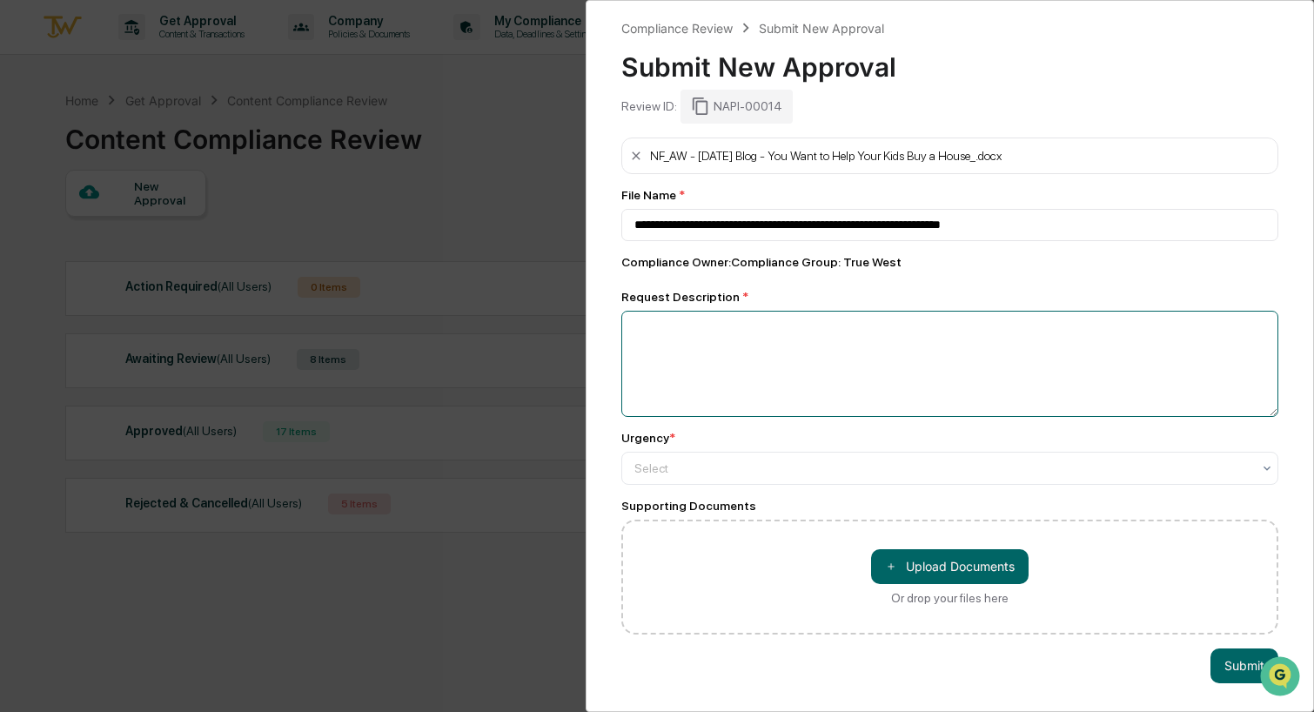
click at [654, 329] on textarea at bounding box center [949, 364] width 657 height 106
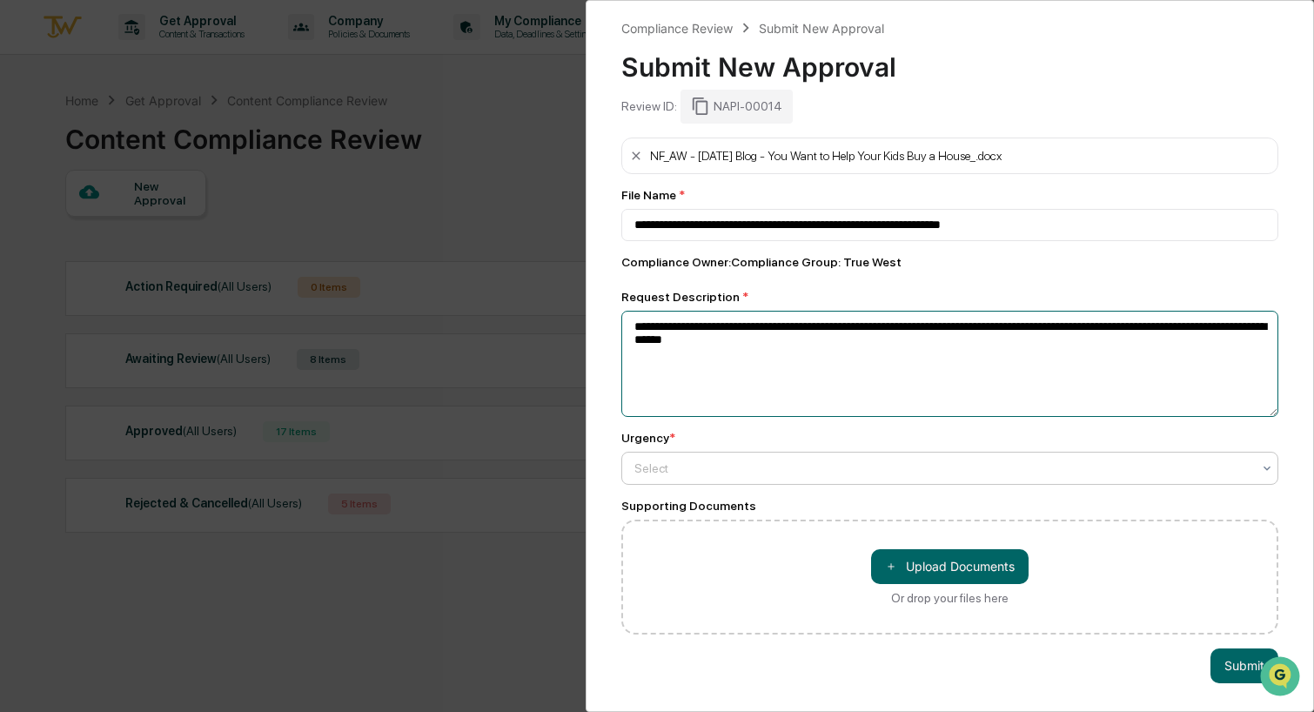
type textarea "**********"
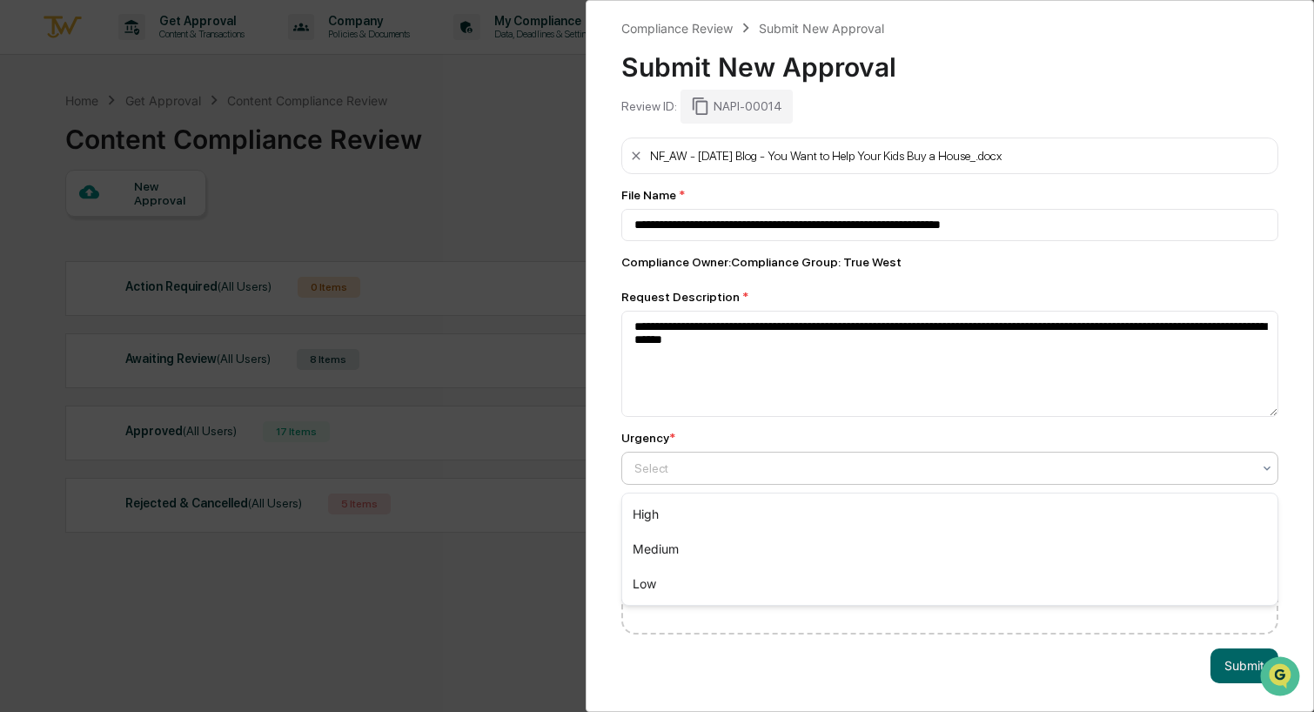
drag, startPoint x: 675, startPoint y: 466, endPoint x: 672, endPoint y: 484, distance: 18.6
click at [675, 466] on div at bounding box center [942, 468] width 617 height 17
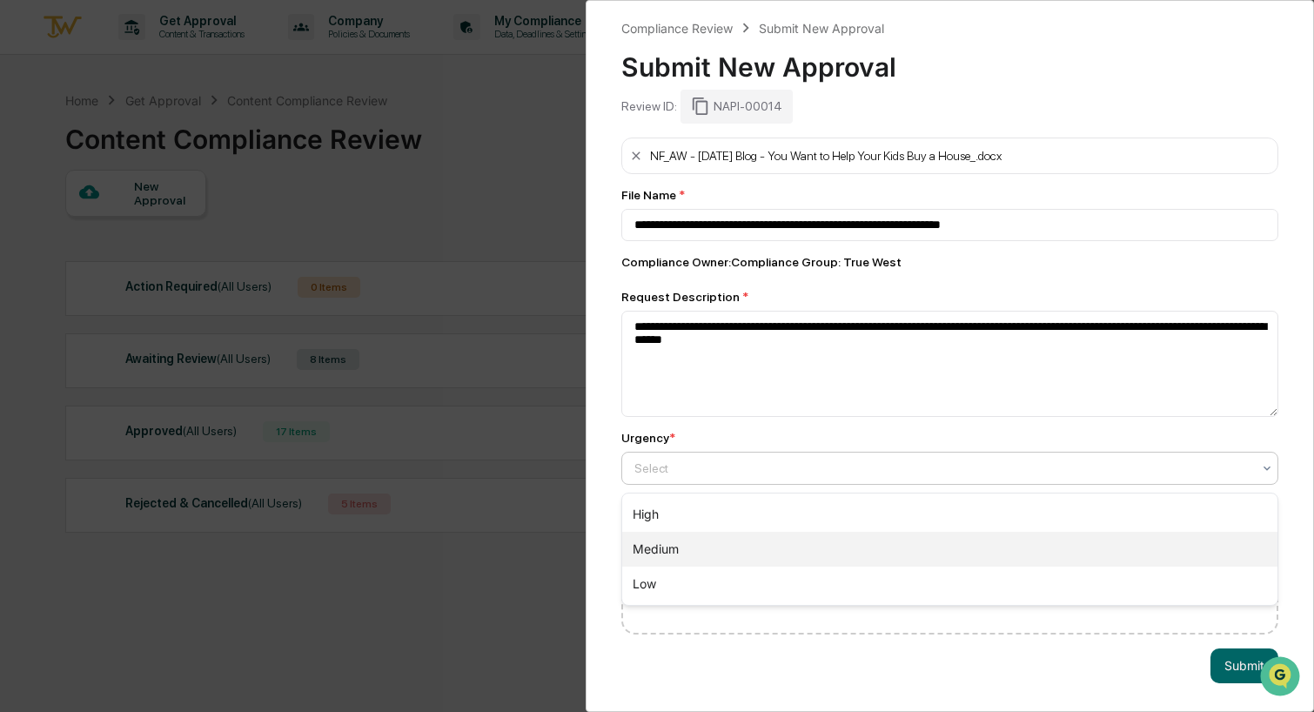
click at [668, 542] on div "Medium" at bounding box center [949, 549] width 655 height 35
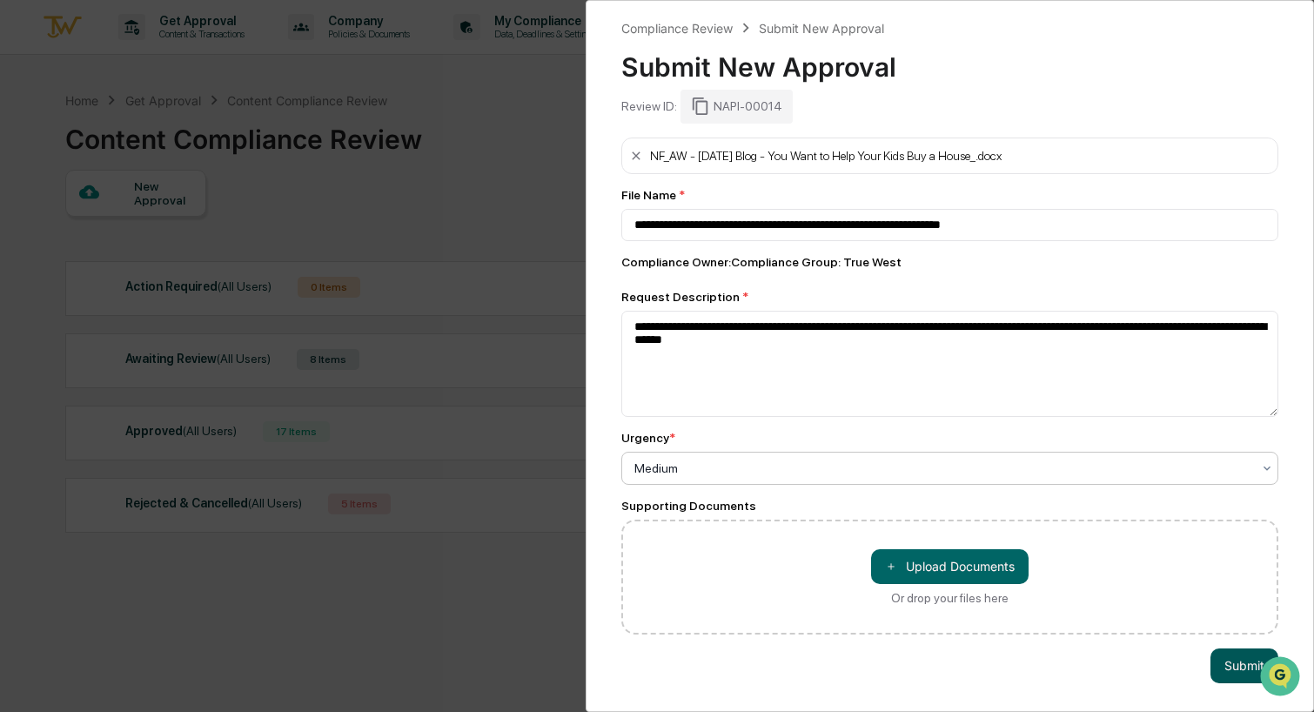
click at [1218, 664] on button "Submit" at bounding box center [1245, 665] width 68 height 35
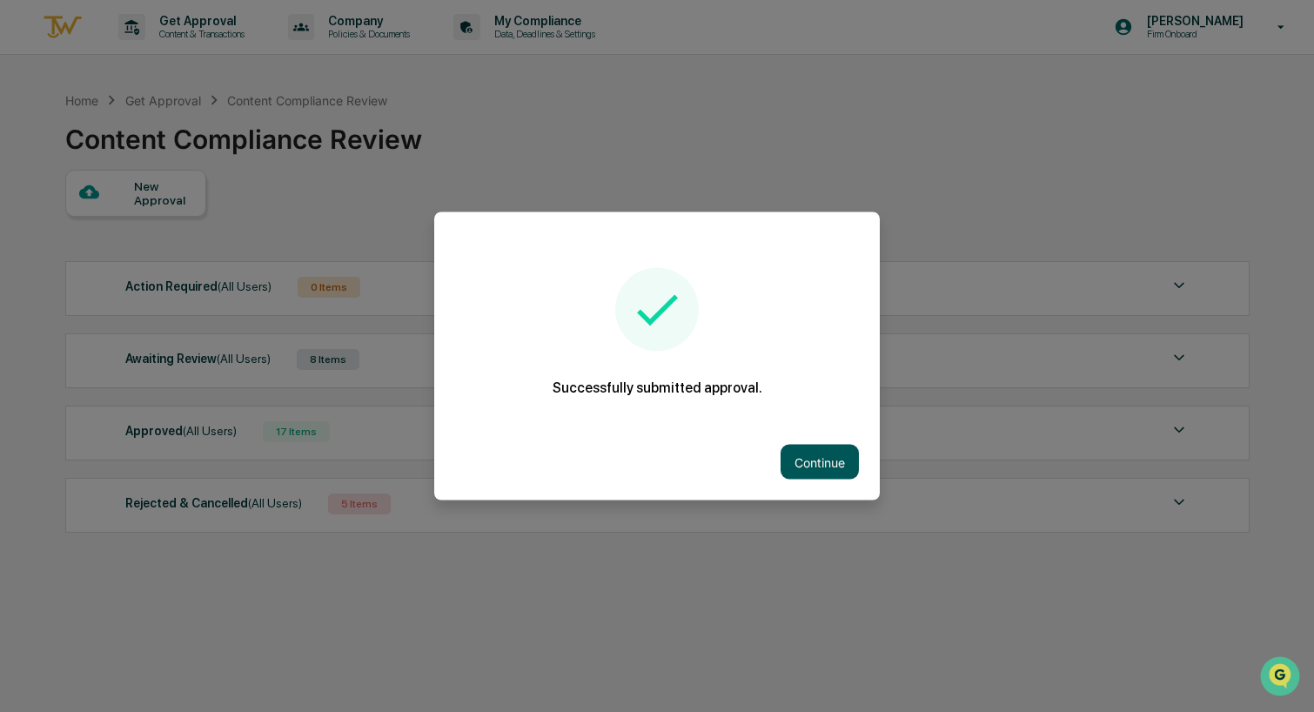
click at [833, 458] on button "Continue" at bounding box center [820, 462] width 78 height 35
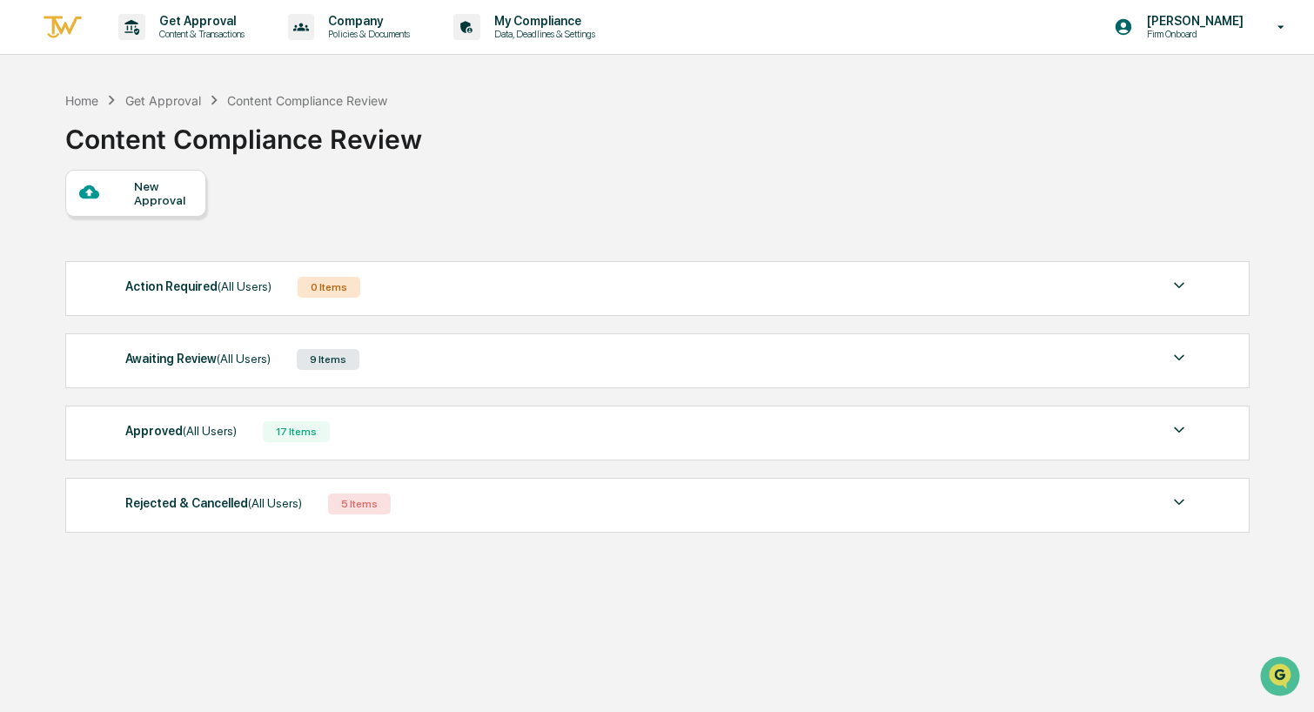
click at [215, 364] on div "Awaiting Review (All Users)" at bounding box center [197, 358] width 145 height 23
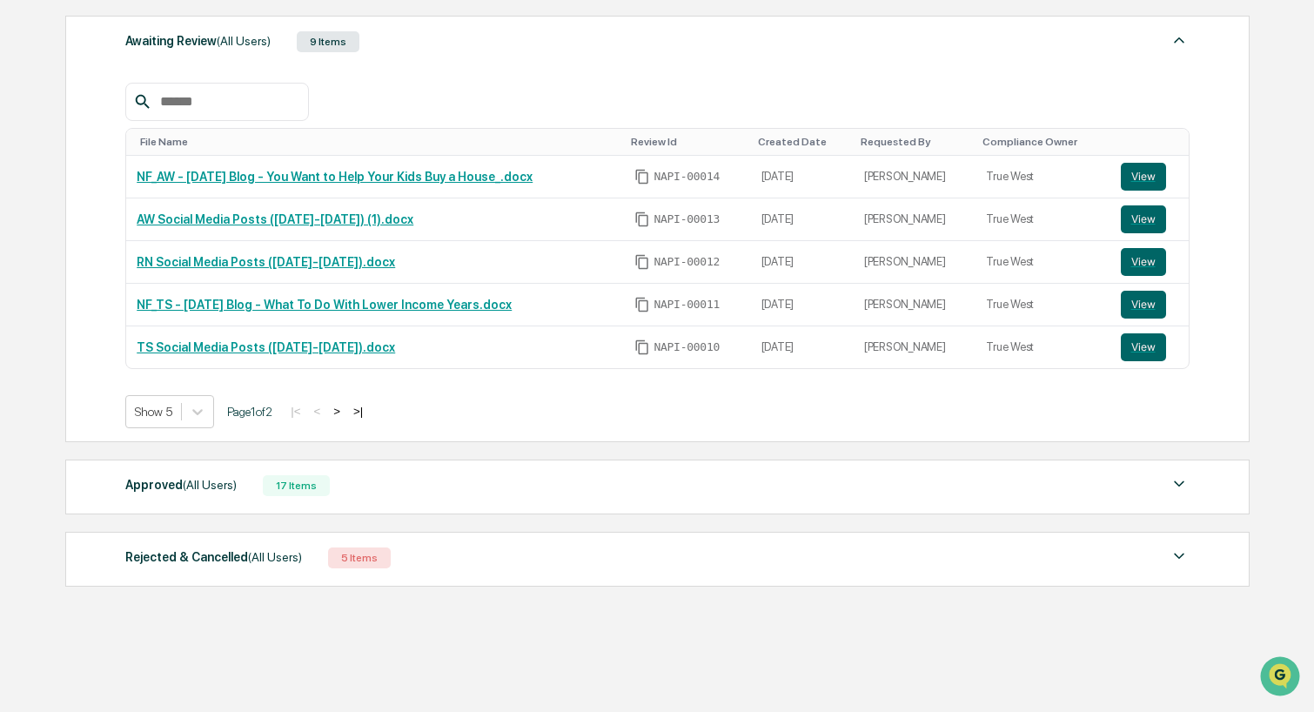
scroll to position [319, 0]
click at [346, 416] on button ">" at bounding box center [336, 410] width 17 height 15
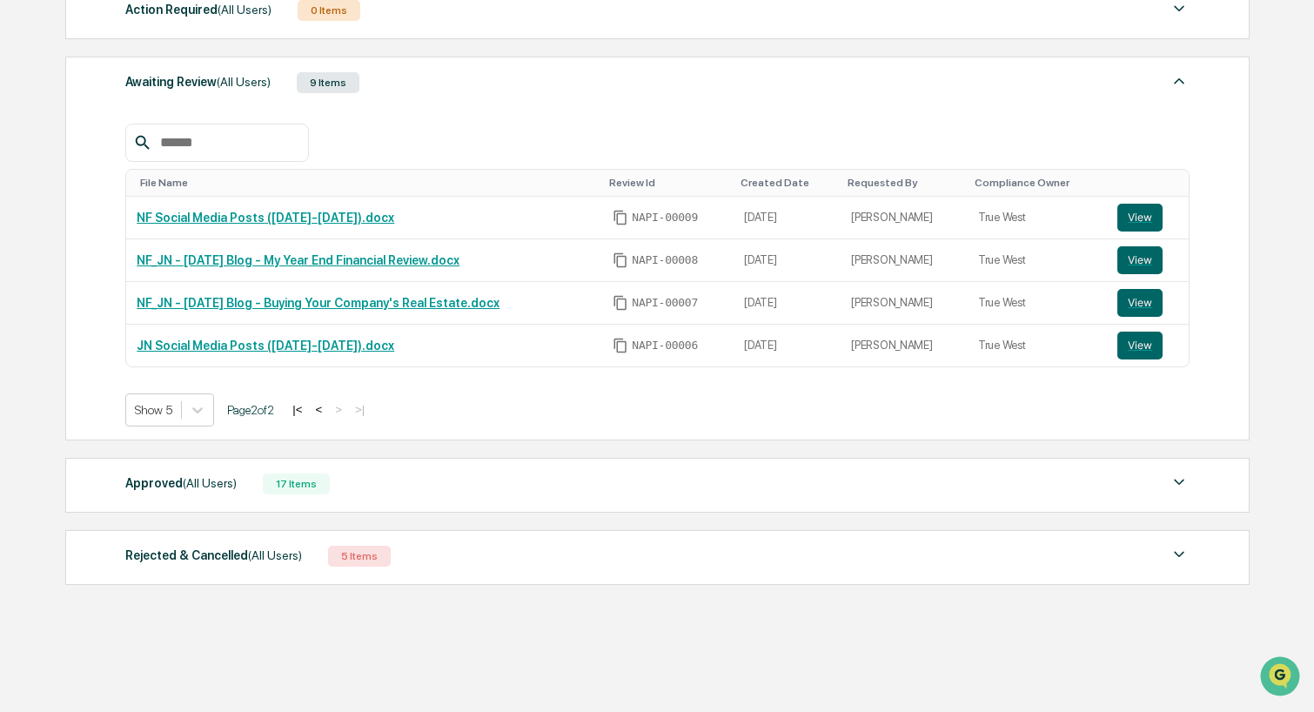
scroll to position [283, 0]
click at [327, 408] on button "<" at bounding box center [318, 409] width 17 height 15
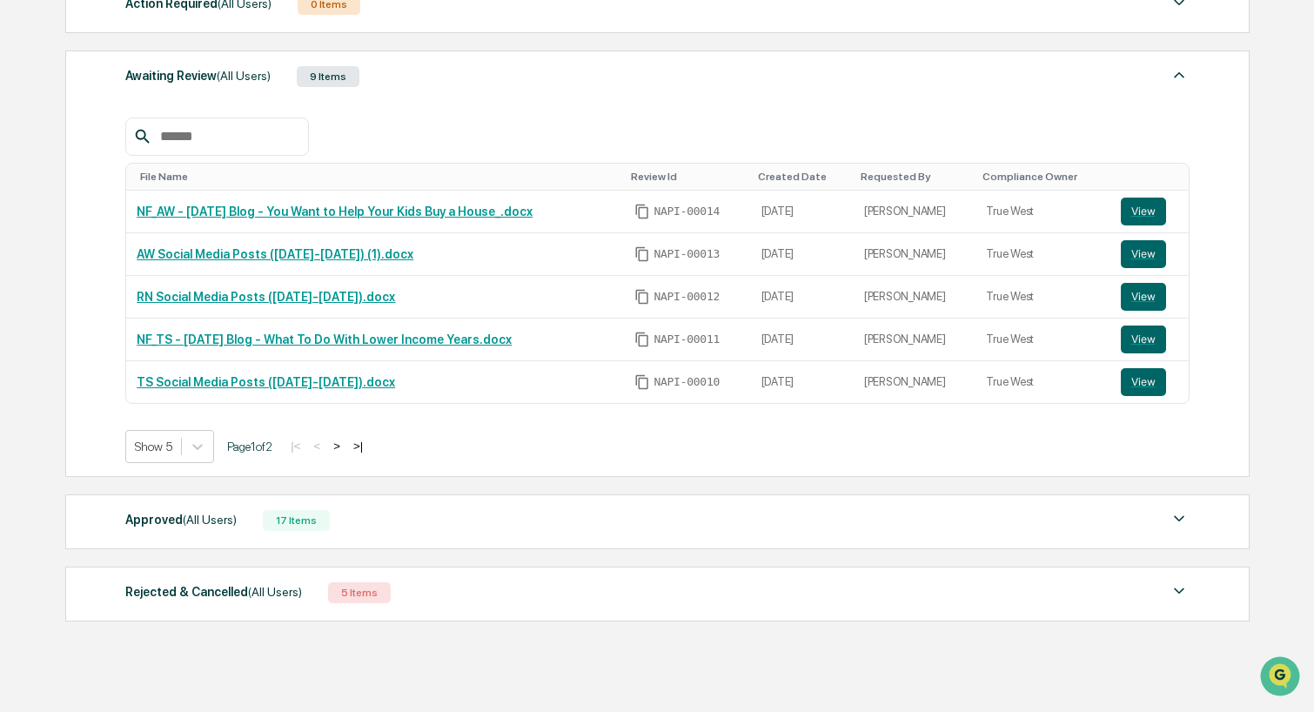
click at [346, 446] on button ">" at bounding box center [336, 446] width 17 height 15
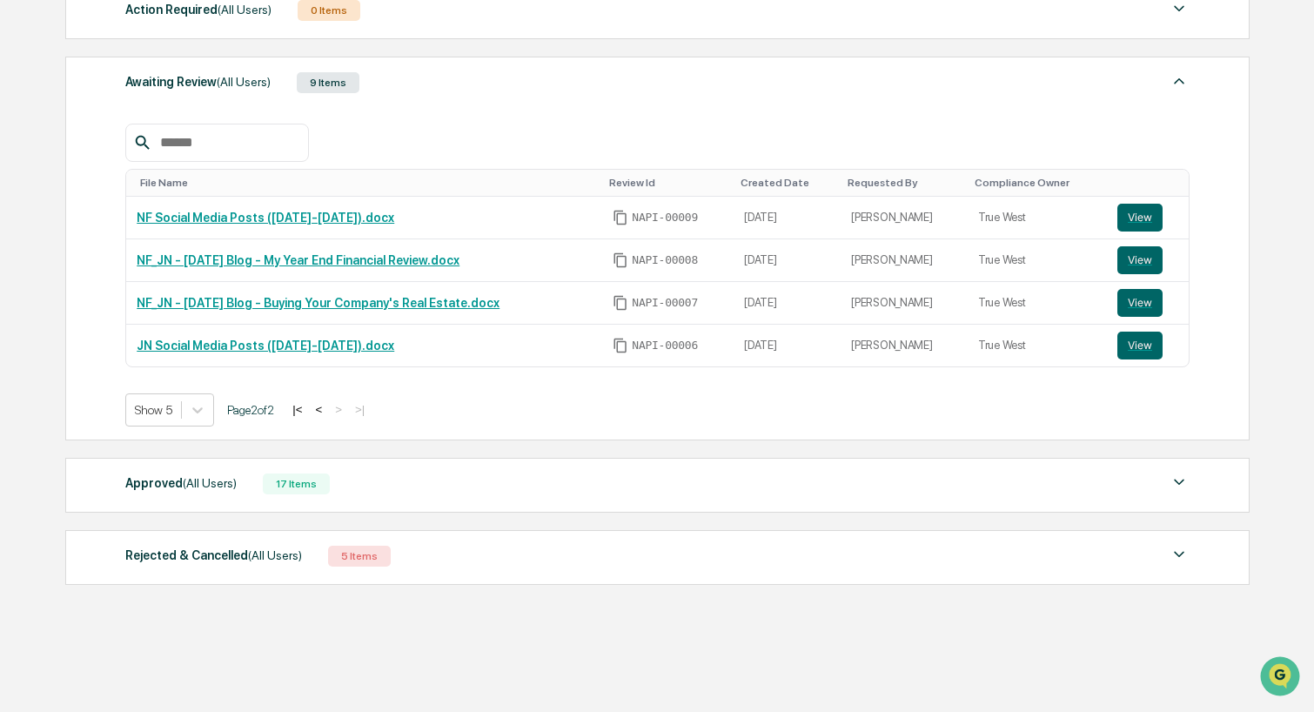
click at [1269, 91] on div "Home Get Approval Content Compliance Review Content Compliance Review New Appro…" at bounding box center [656, 259] width 1235 height 906
